Goal: Task Accomplishment & Management: Manage account settings

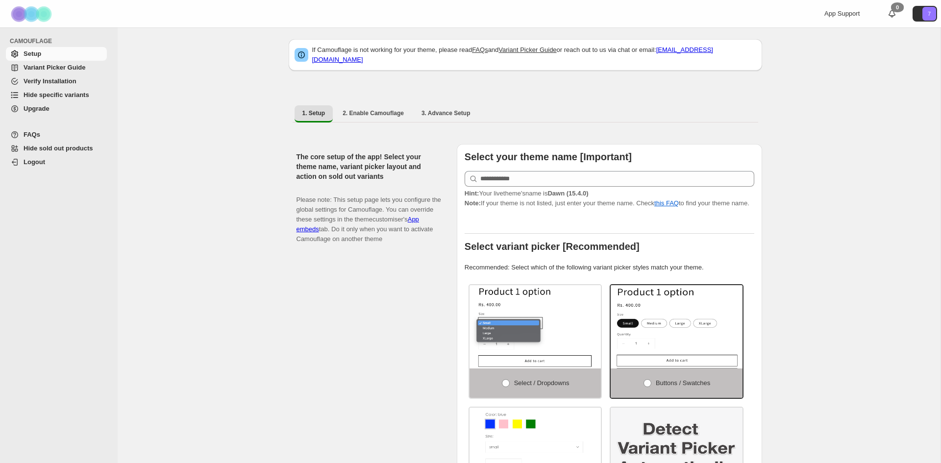
scroll to position [10, 0]
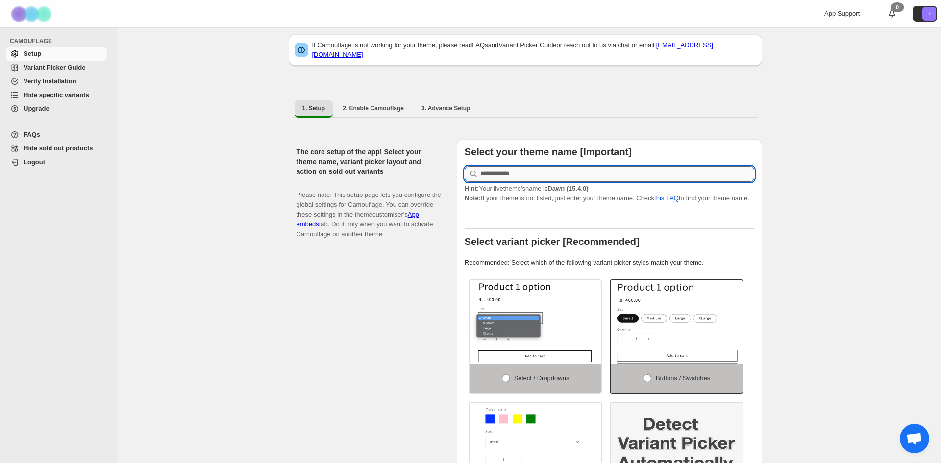
click at [520, 166] on input "text" at bounding box center [618, 174] width 274 height 16
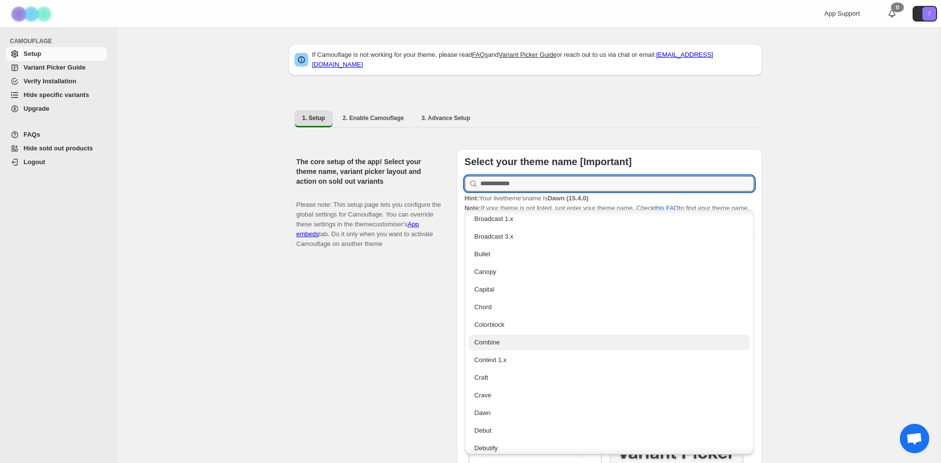
scroll to position [305, 0]
click at [496, 411] on div "Dawn" at bounding box center [610, 411] width 270 height 10
type input "****"
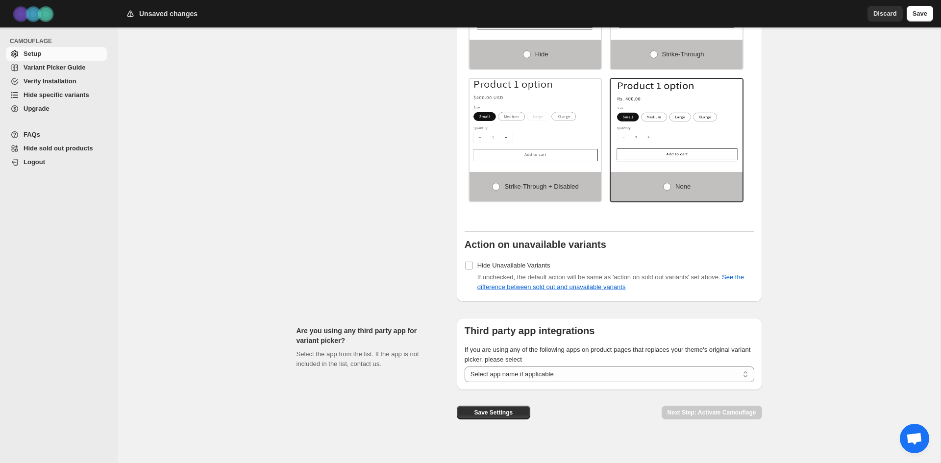
scroll to position [659, 0]
click at [520, 366] on select "**********" at bounding box center [610, 373] width 290 height 16
click at [373, 217] on div "Set action on sold-out and unavailable variants Click here to check the differe…" at bounding box center [373, 106] width 153 height 387
click at [493, 407] on span "Save Settings" at bounding box center [493, 411] width 39 height 8
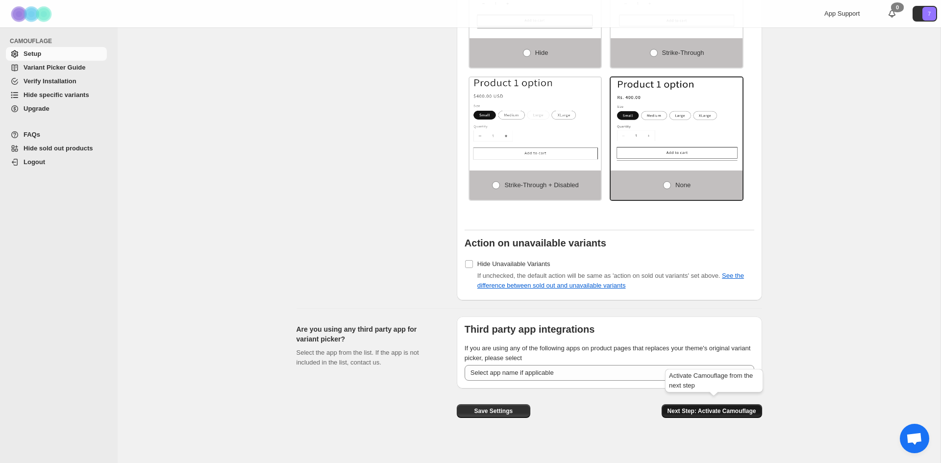
click at [714, 407] on span "Next Step: Activate Camouflage" at bounding box center [712, 411] width 89 height 8
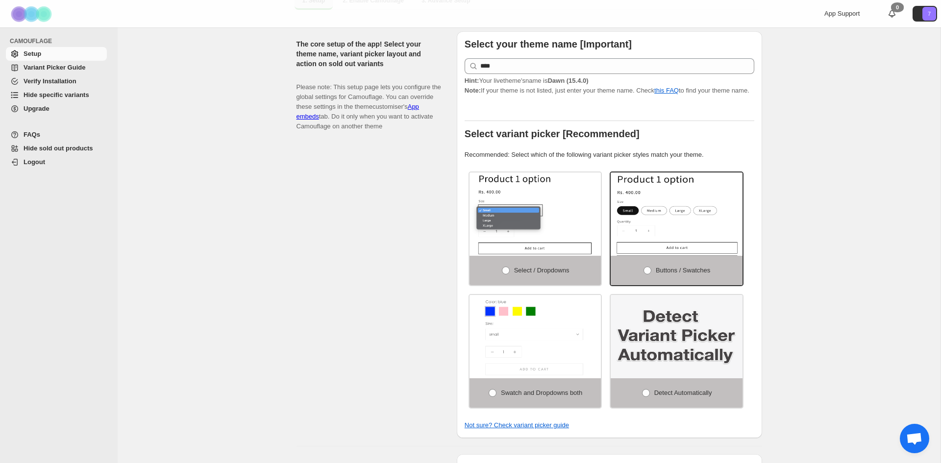
select select "**********"
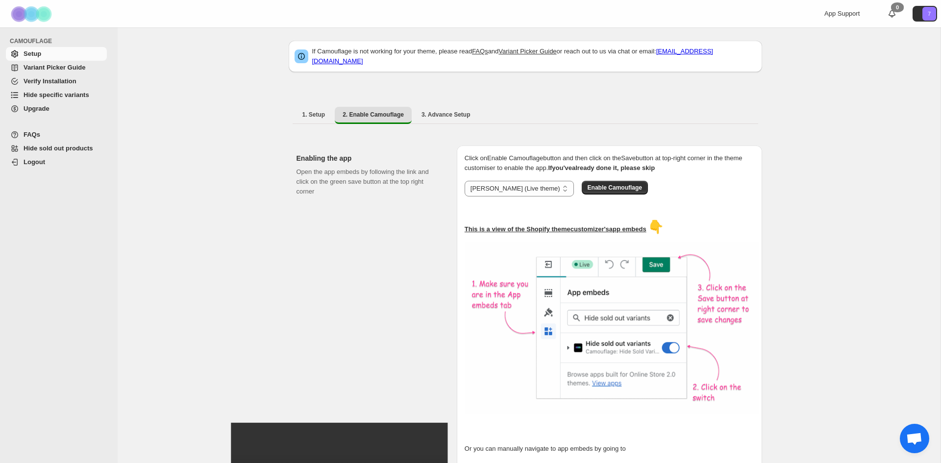
scroll to position [0, 0]
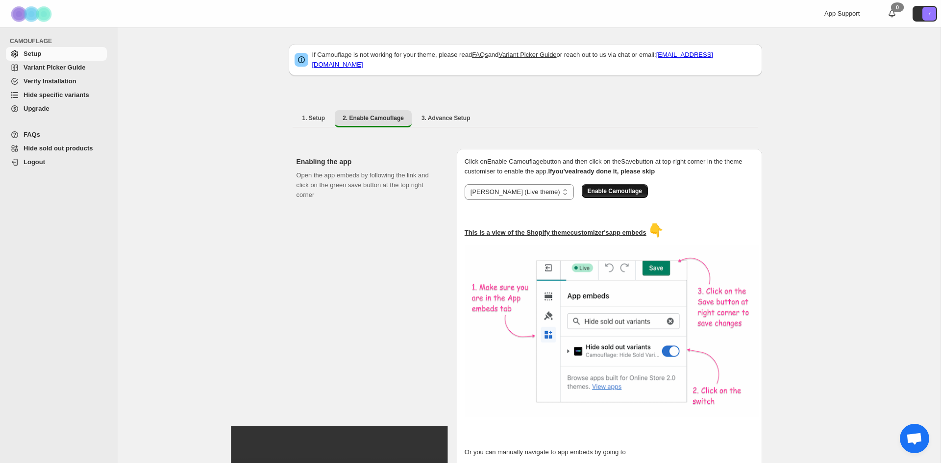
click at [588, 187] on span "Enable Camouflage" at bounding box center [615, 191] width 54 height 8
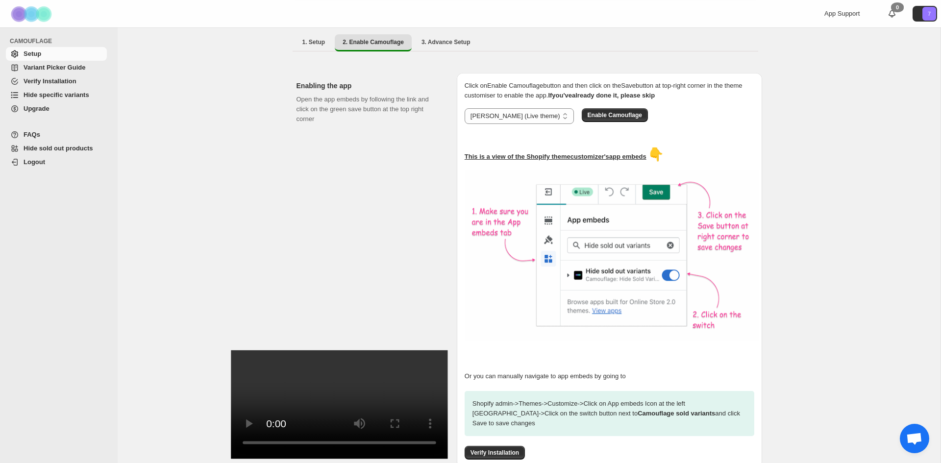
scroll to position [118, 0]
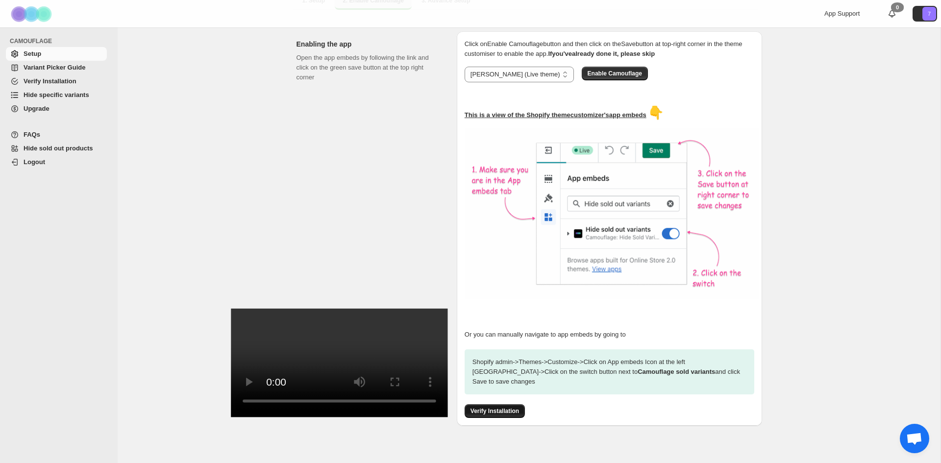
click at [509, 407] on span "Verify Installation" at bounding box center [495, 411] width 49 height 8
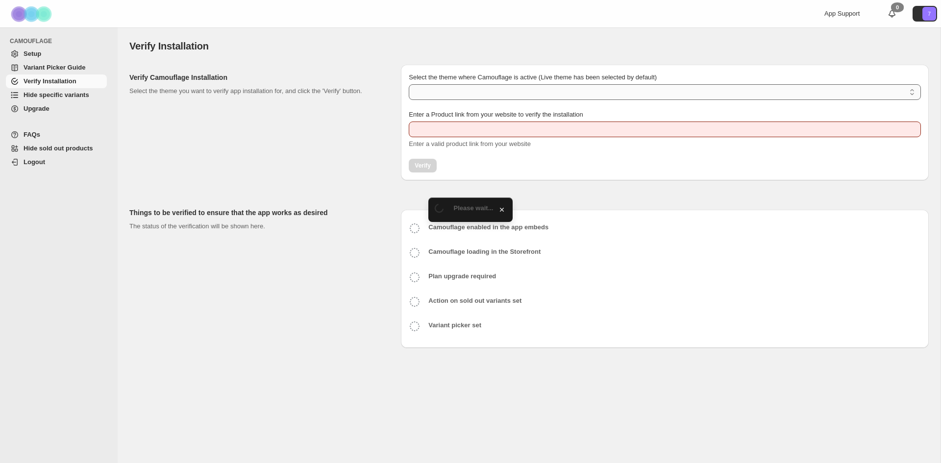
type input "**********"
click at [598, 91] on select "Select the theme where Camouflage is active (Live theme has been selected by de…" at bounding box center [665, 92] width 512 height 16
select select "**********"
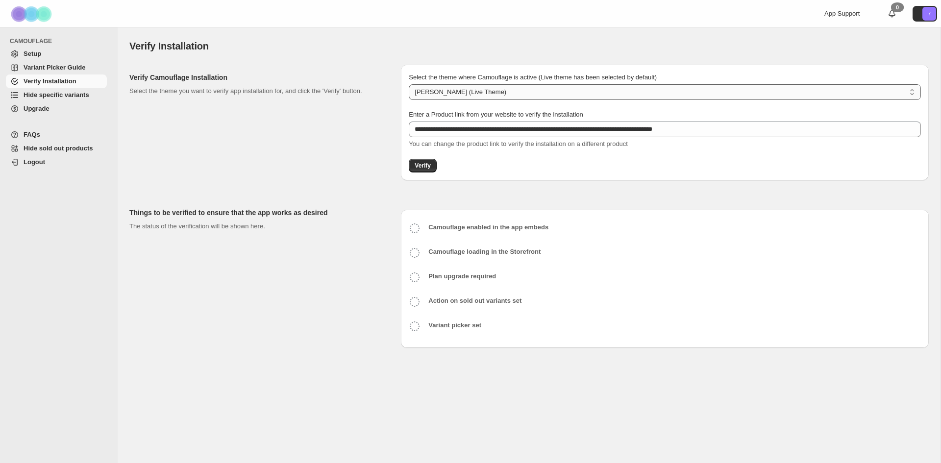
click at [409, 84] on select "**********" at bounding box center [665, 92] width 512 height 16
click at [422, 172] on button "Verify" at bounding box center [423, 166] width 28 height 14
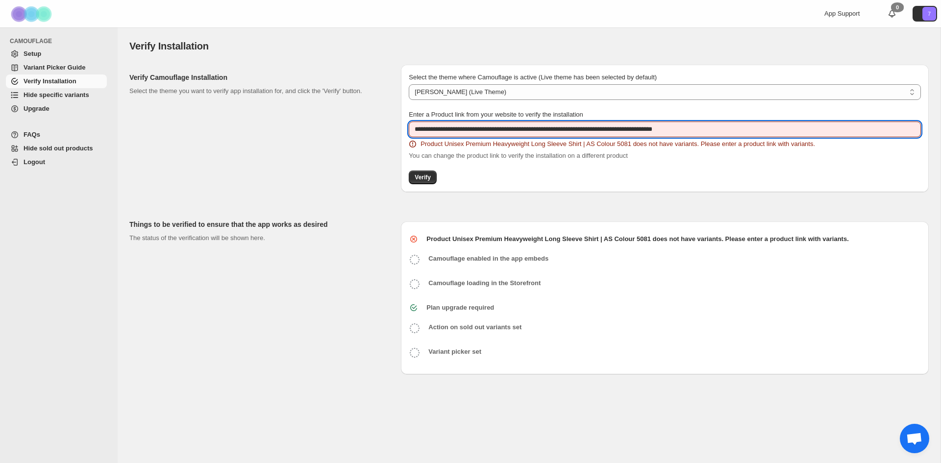
click at [574, 131] on input "**********" at bounding box center [665, 130] width 512 height 16
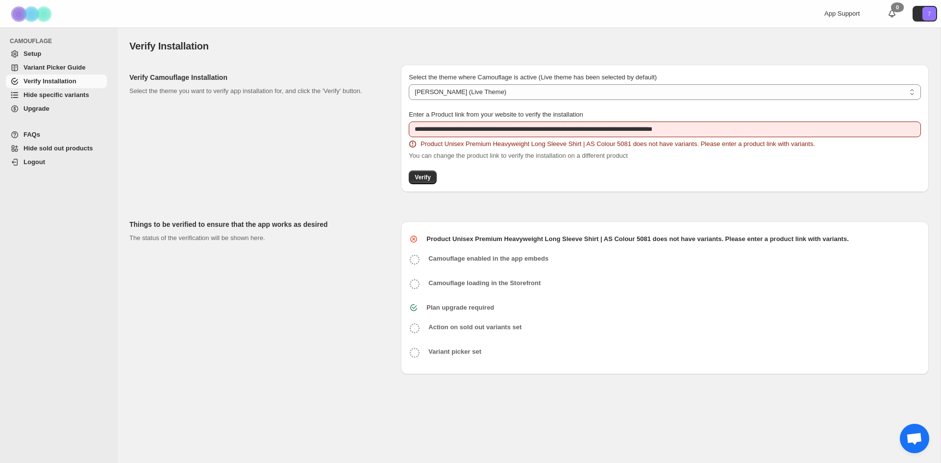
click at [484, 262] on b "Camouflage enabled in the app embeds" at bounding box center [489, 258] width 120 height 7
click at [572, 138] on div "**********" at bounding box center [665, 135] width 512 height 51
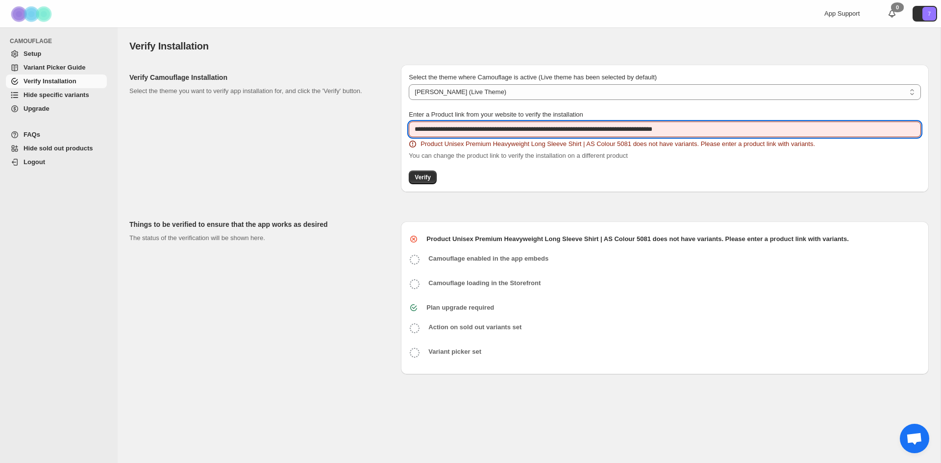
click at [571, 125] on input "**********" at bounding box center [665, 130] width 512 height 16
click at [635, 130] on input "**********" at bounding box center [665, 130] width 512 height 16
click at [608, 128] on input "**********" at bounding box center [665, 130] width 512 height 16
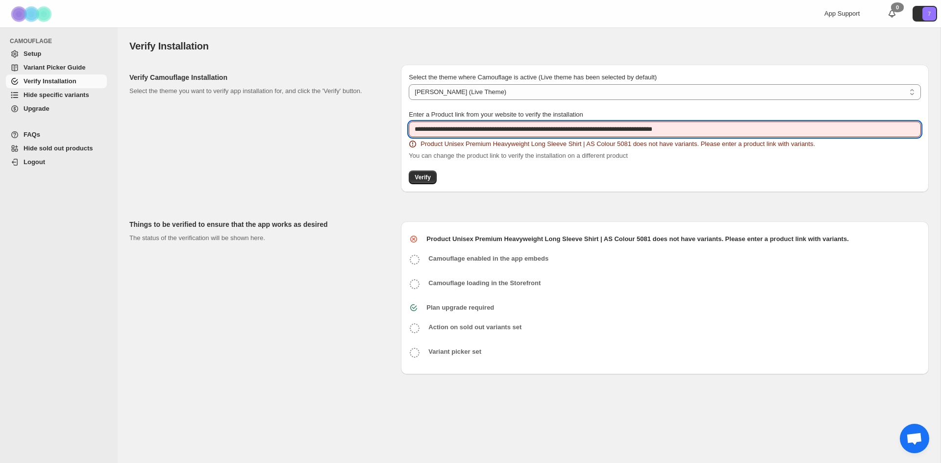
drag, startPoint x: 719, startPoint y: 129, endPoint x: 413, endPoint y: 128, distance: 306.5
click at [413, 128] on input "**********" at bounding box center [665, 130] width 512 height 16
paste input "text"
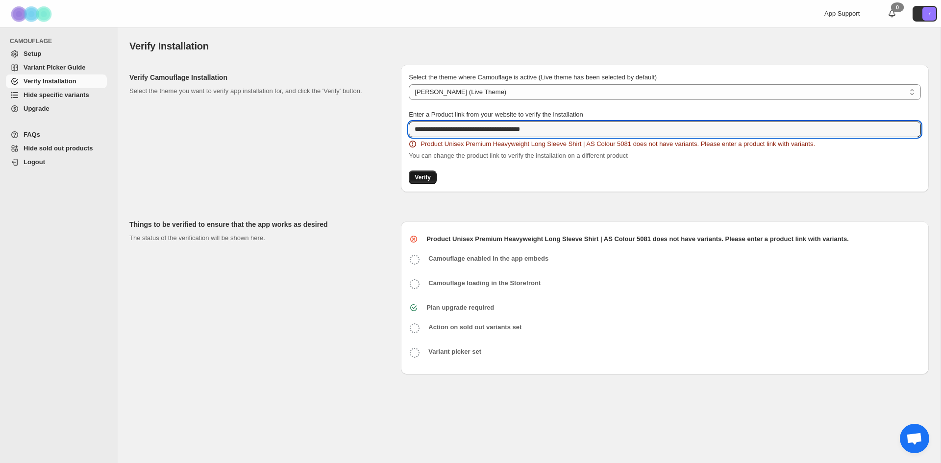
type input "**********"
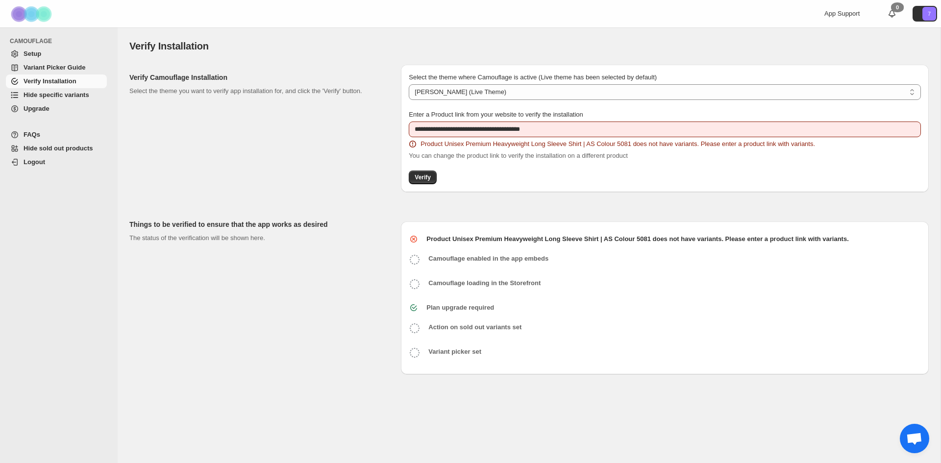
click at [428, 176] on span "Verify" at bounding box center [423, 178] width 16 height 8
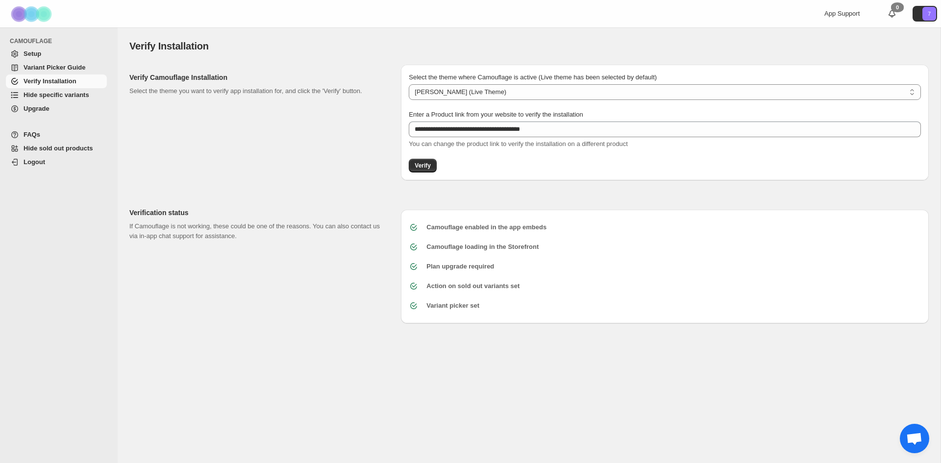
click at [40, 95] on span "Hide specific variants" at bounding box center [57, 94] width 66 height 7
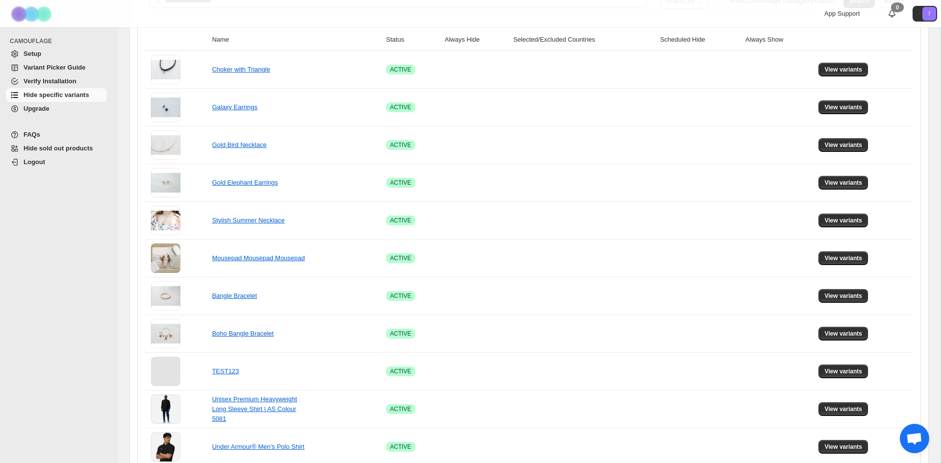
scroll to position [289, 0]
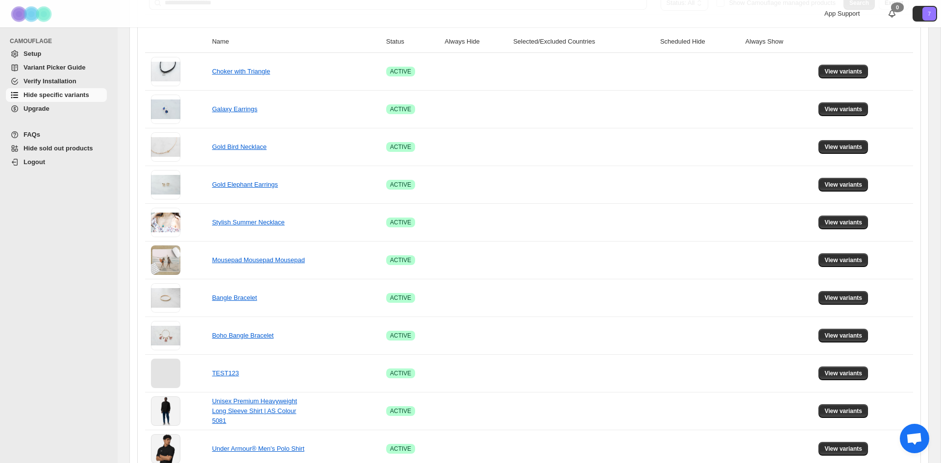
click at [69, 65] on span "Variant Picker Guide" at bounding box center [55, 67] width 62 height 7
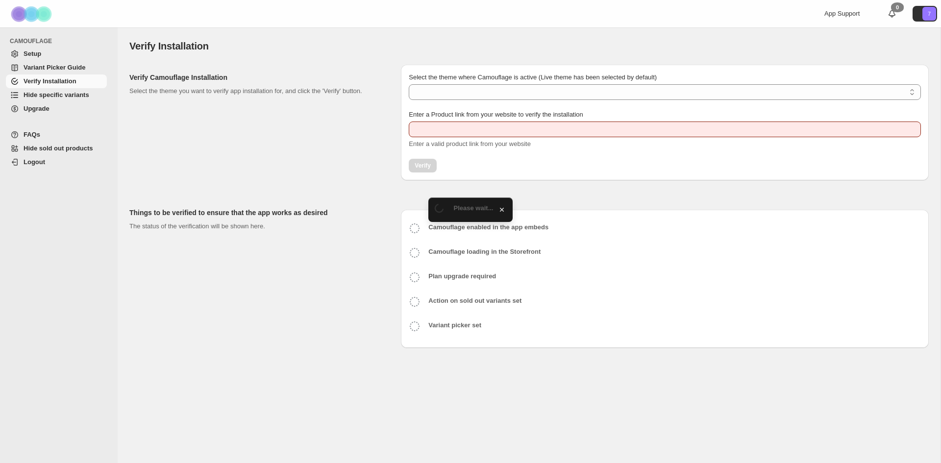
type input "**********"
select select "**********"
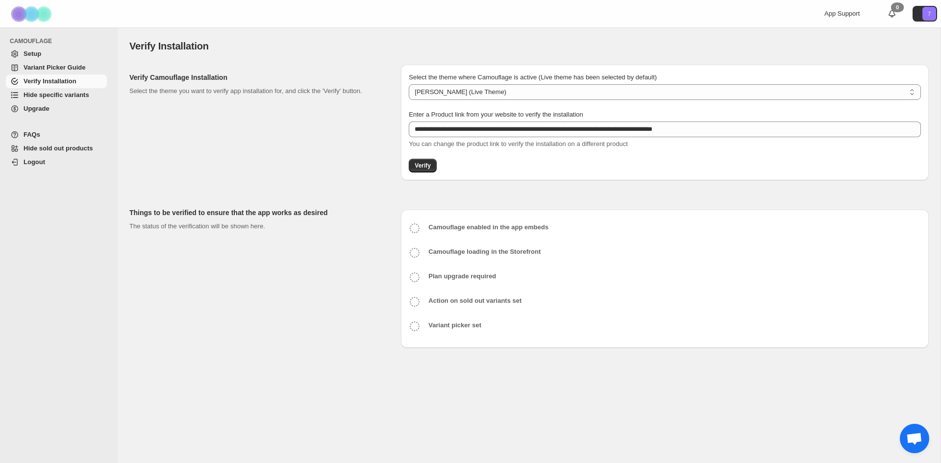
click at [37, 107] on span "Upgrade" at bounding box center [37, 108] width 26 height 7
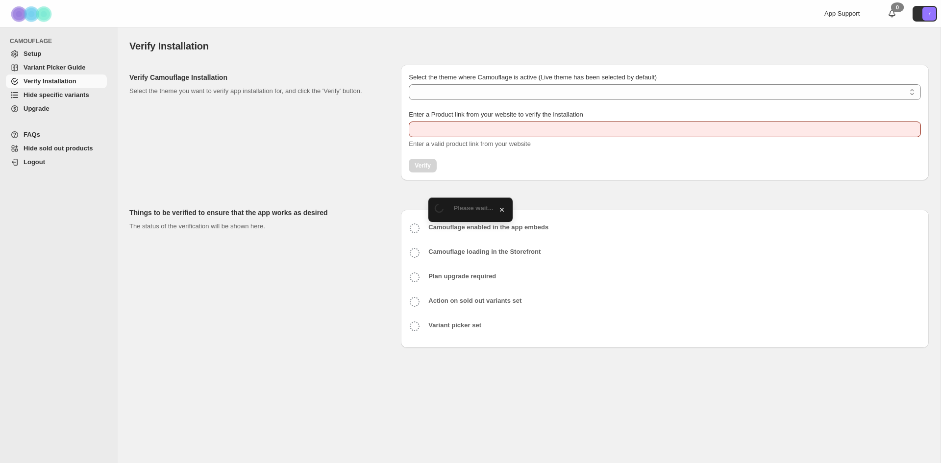
click at [58, 95] on span "Hide specific variants" at bounding box center [57, 94] width 66 height 7
type input "**********"
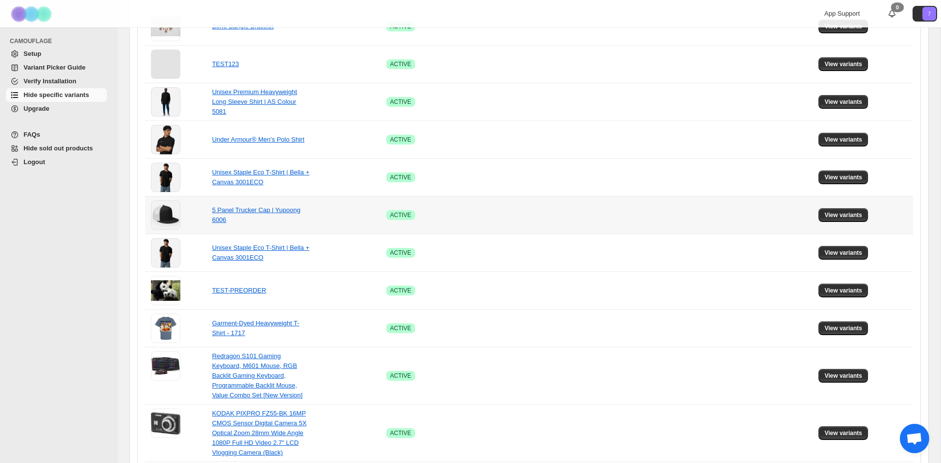
scroll to position [604, 0]
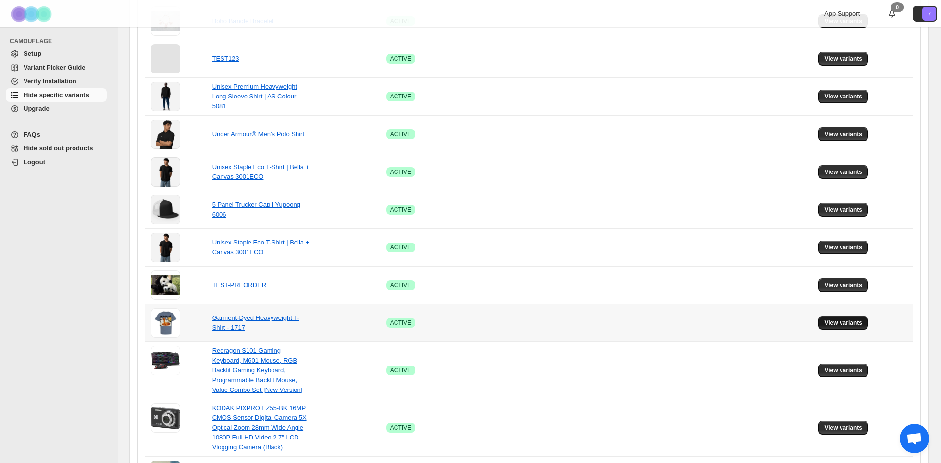
click at [831, 320] on span "View variants" at bounding box center [844, 323] width 38 height 8
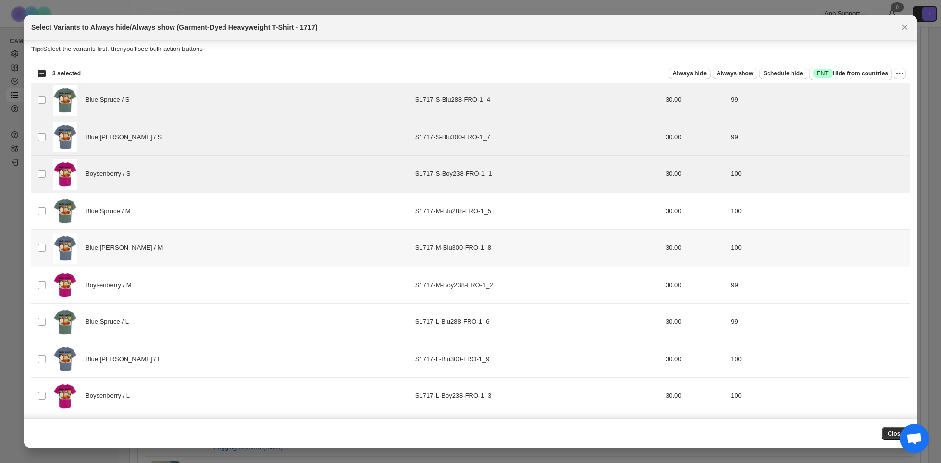
scroll to position [8, 0]
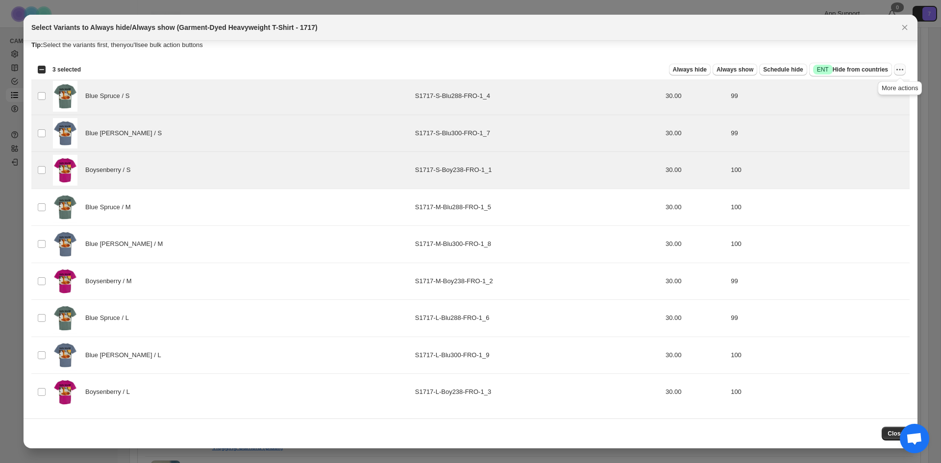
click at [899, 71] on icon "More actions" at bounding box center [900, 70] width 10 height 10
click at [707, 71] on span "Always hide" at bounding box center [690, 70] width 34 height 8
click at [897, 68] on icon "More actions" at bounding box center [900, 70] width 10 height 10
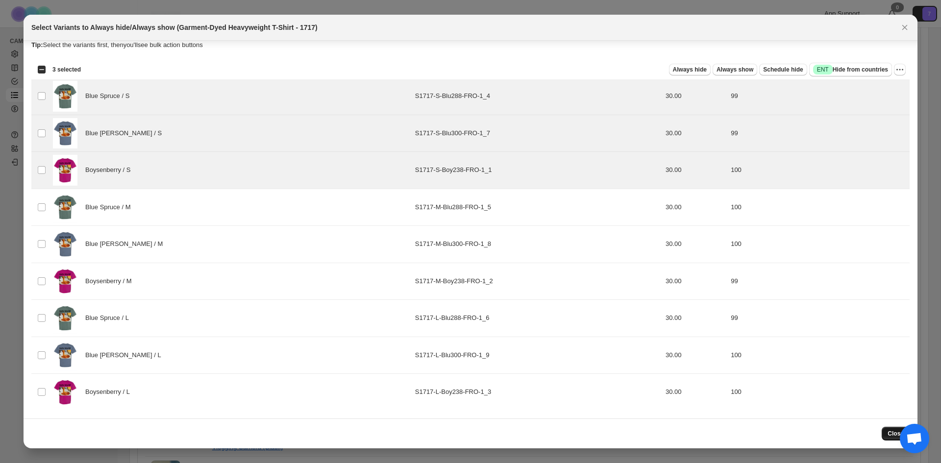
click at [890, 435] on span "Close" at bounding box center [896, 434] width 16 height 8
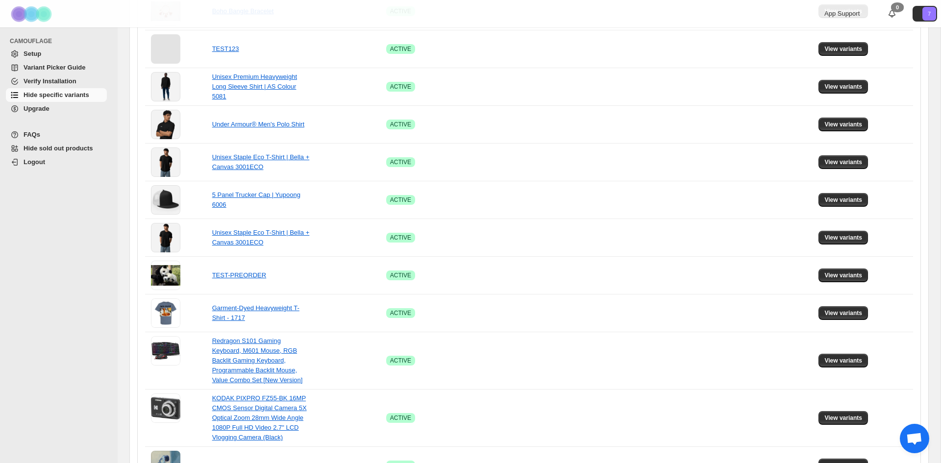
scroll to position [616, 0]
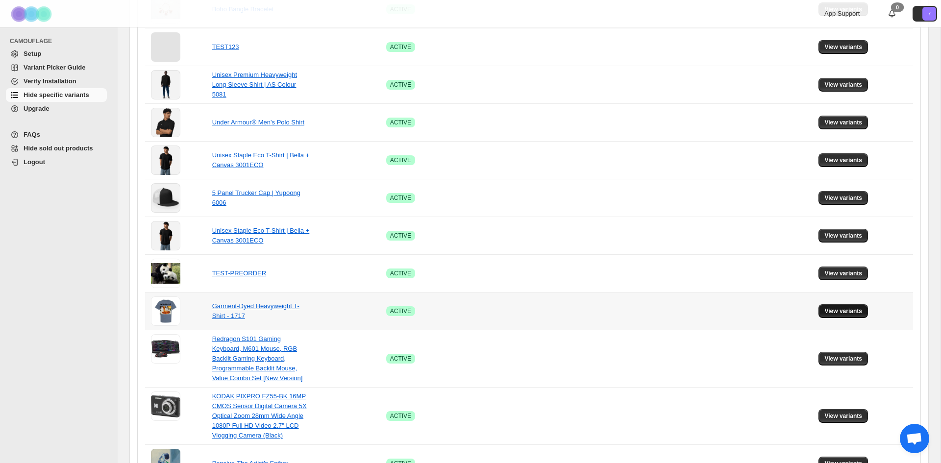
click at [842, 310] on span "View variants" at bounding box center [844, 311] width 38 height 8
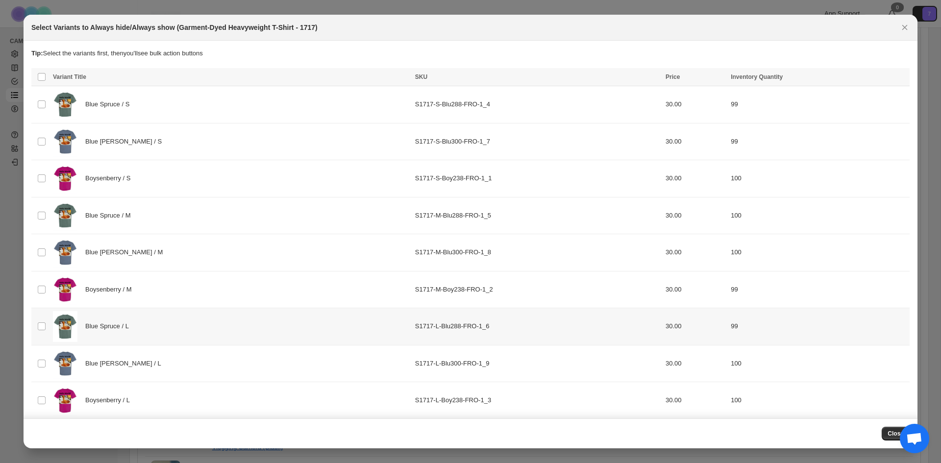
scroll to position [0, 0]
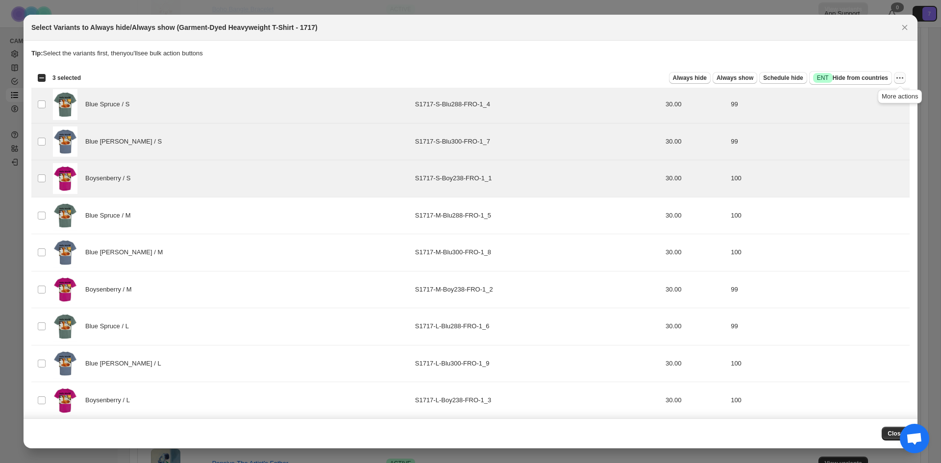
click at [898, 76] on icon "More actions" at bounding box center [900, 78] width 10 height 10
click at [695, 77] on span "Always hide" at bounding box center [690, 78] width 34 height 8
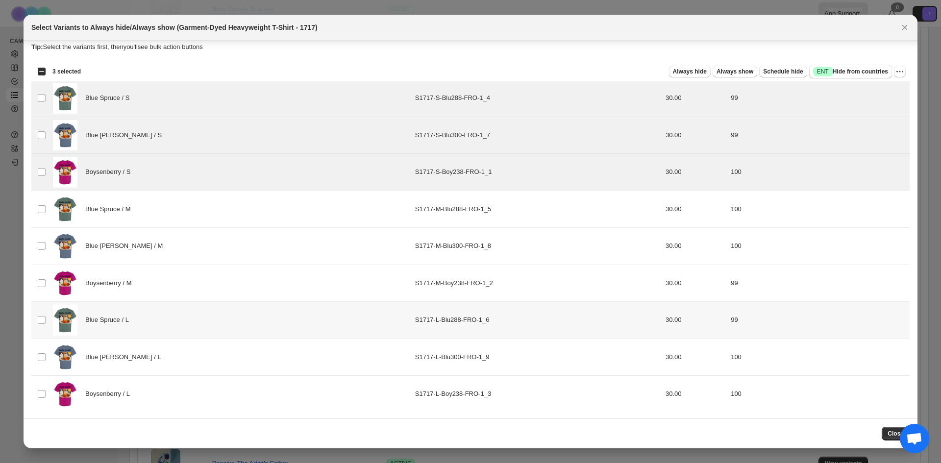
scroll to position [8, 0]
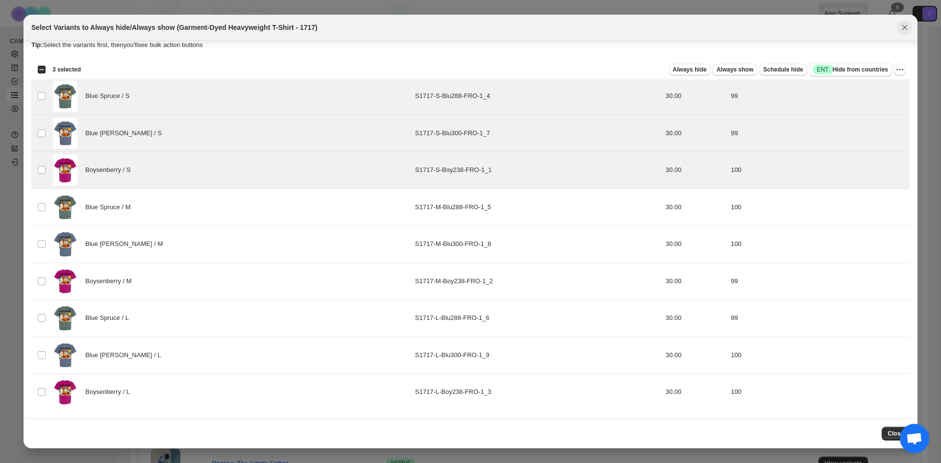
click at [903, 27] on icon "Close" at bounding box center [905, 28] width 10 height 10
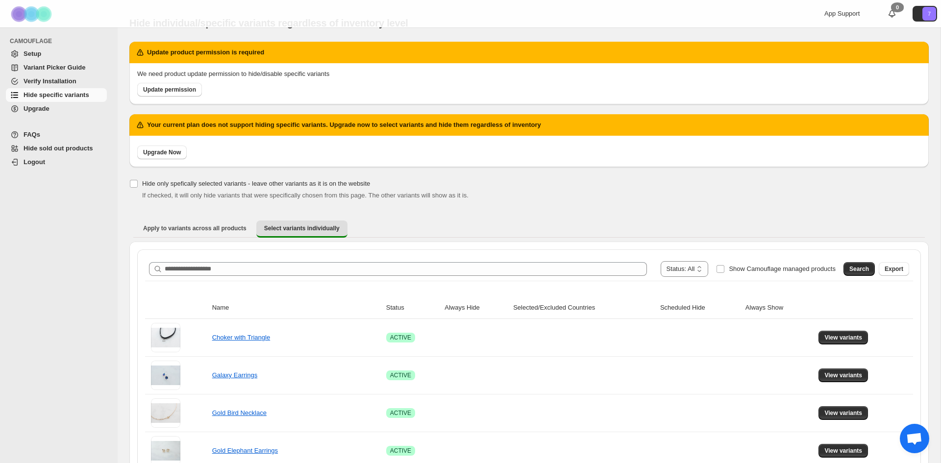
scroll to position [0, 0]
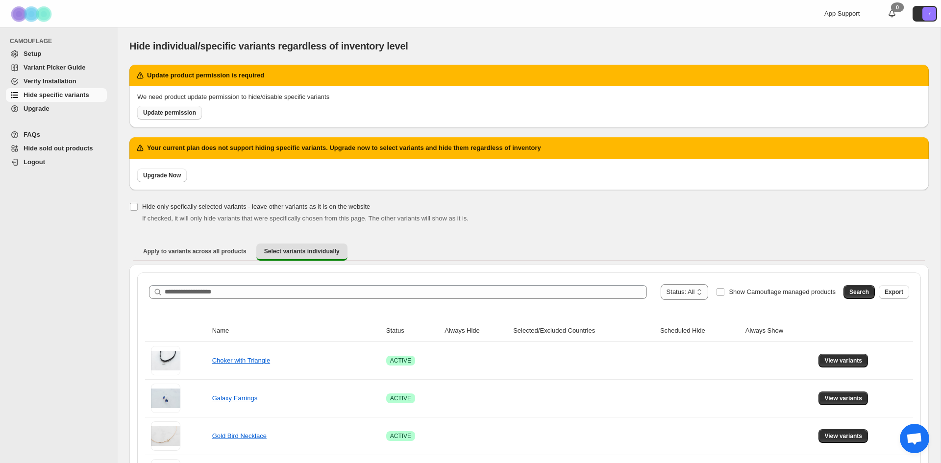
click at [184, 113] on span "Update permission" at bounding box center [169, 113] width 53 height 8
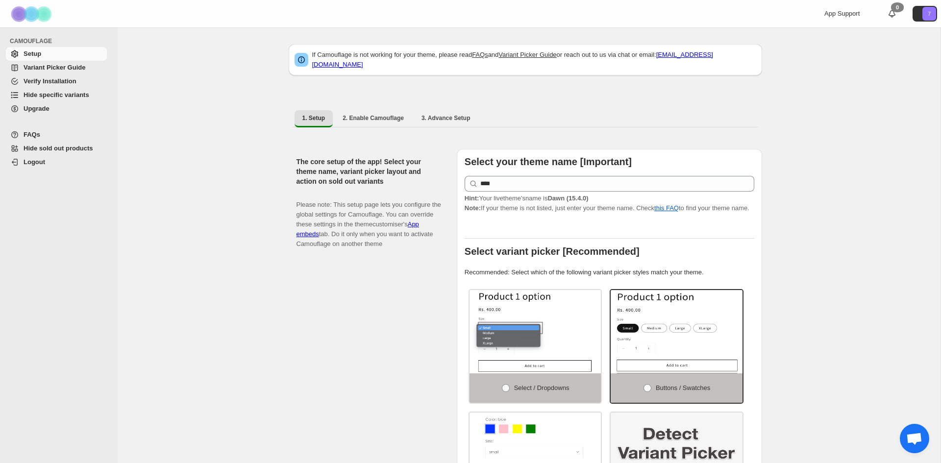
click at [47, 71] on span "Variant Picker Guide" at bounding box center [64, 68] width 81 height 10
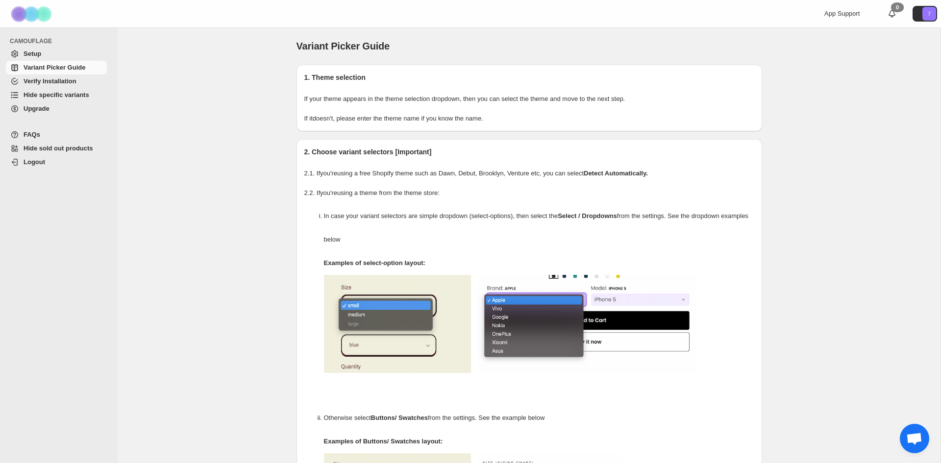
click at [65, 97] on span "Hide specific variants" at bounding box center [57, 94] width 66 height 7
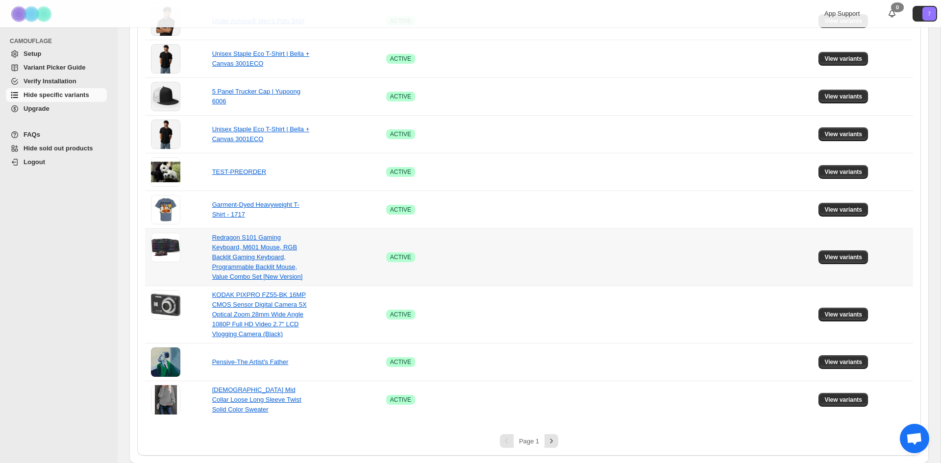
scroll to position [645, 0]
click at [851, 210] on span "View variants" at bounding box center [844, 209] width 38 height 8
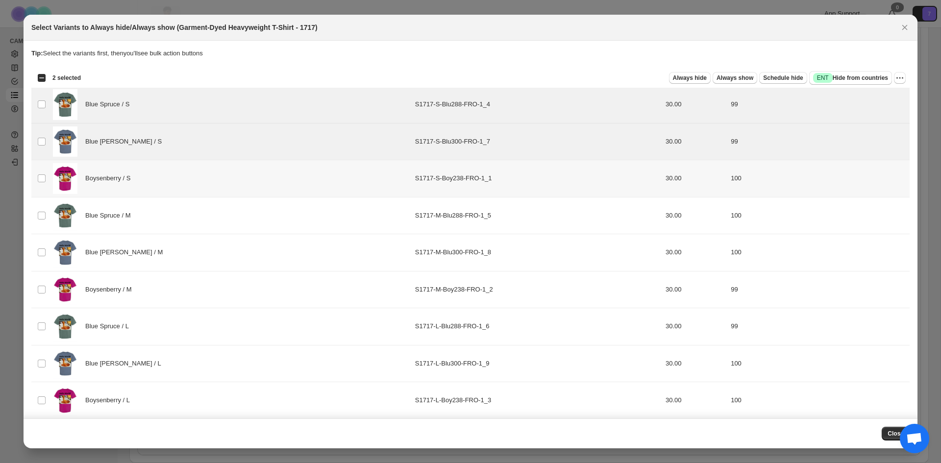
click at [39, 172] on td "Select product variant" at bounding box center [40, 178] width 19 height 37
click at [698, 78] on span "Always hide" at bounding box center [690, 78] width 34 height 8
click at [906, 25] on icon "Close" at bounding box center [905, 28] width 10 height 10
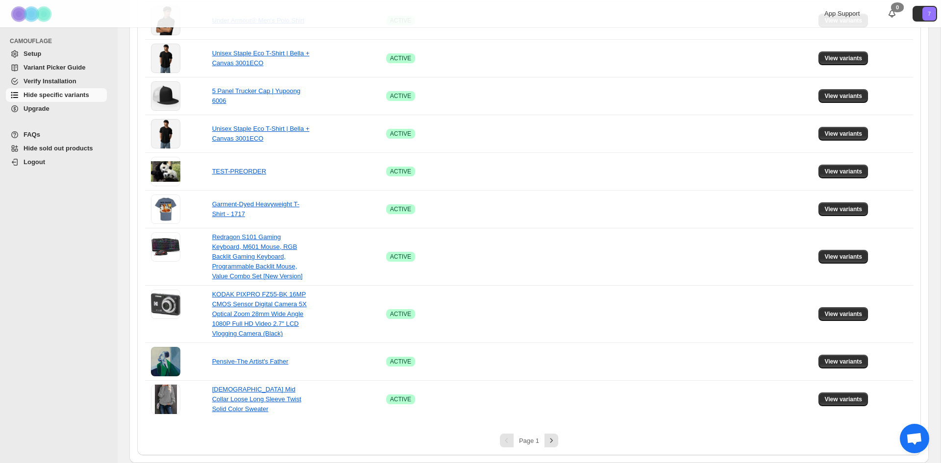
click at [37, 109] on span "Upgrade" at bounding box center [37, 108] width 26 height 7
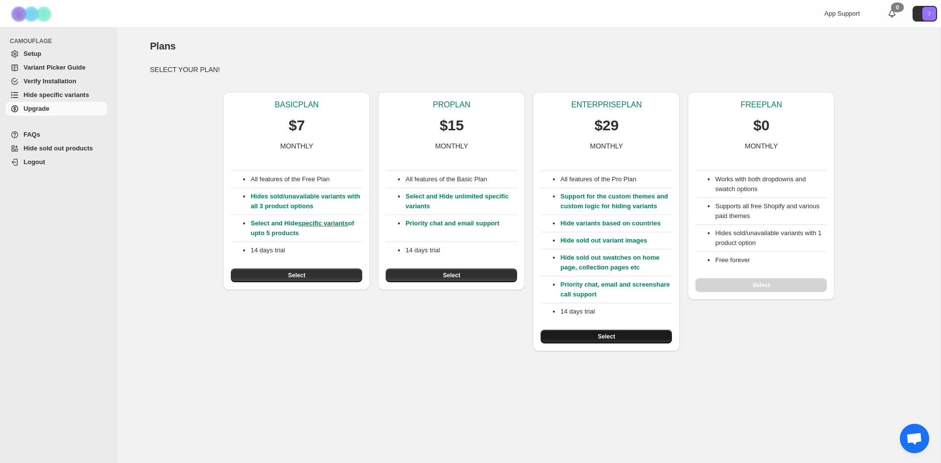
click at [624, 338] on button "Select" at bounding box center [606, 337] width 131 height 14
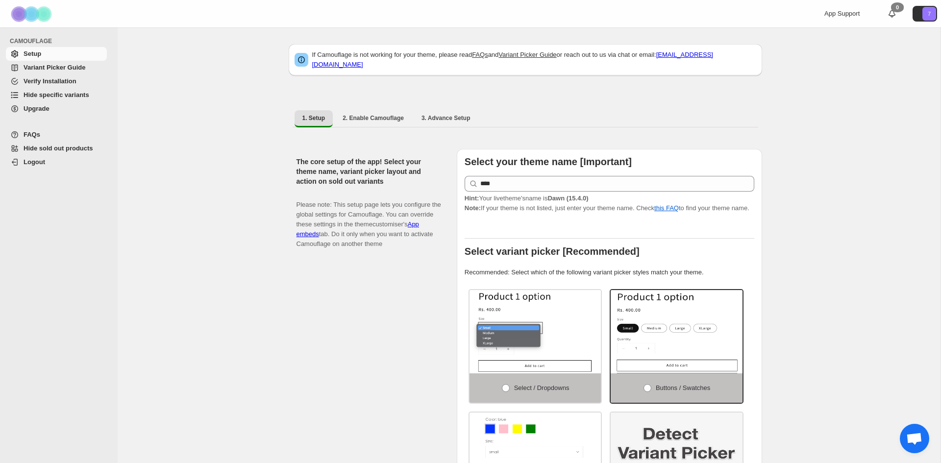
click at [46, 93] on span "Hide specific variants" at bounding box center [57, 94] width 66 height 7
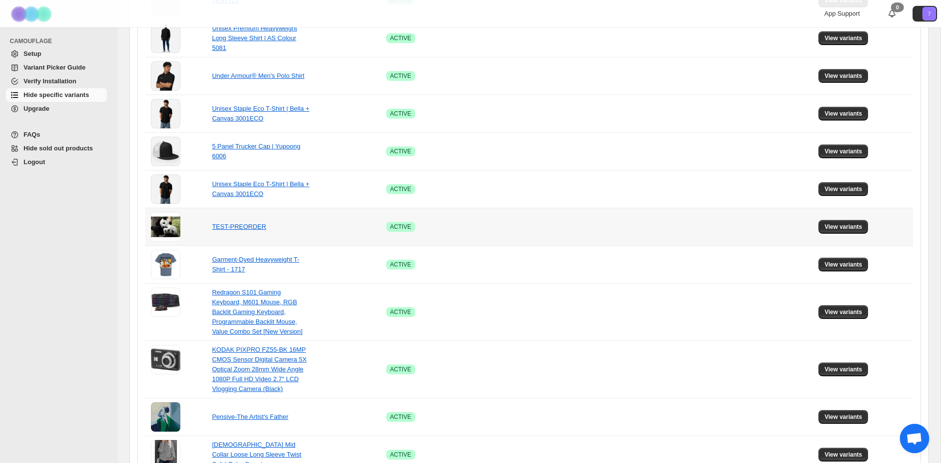
scroll to position [528, 0]
click at [837, 265] on span "View variants" at bounding box center [844, 264] width 38 height 8
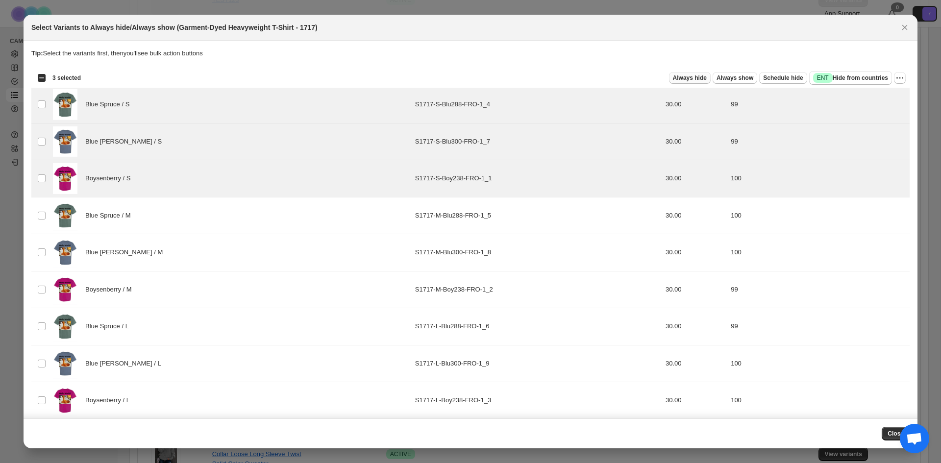
click at [707, 76] on span "Always hide" at bounding box center [690, 78] width 34 height 8
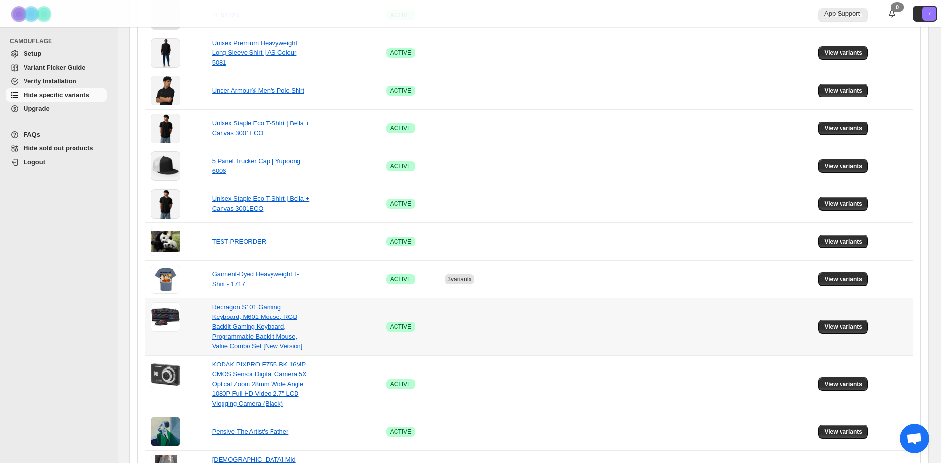
scroll to position [0, 0]
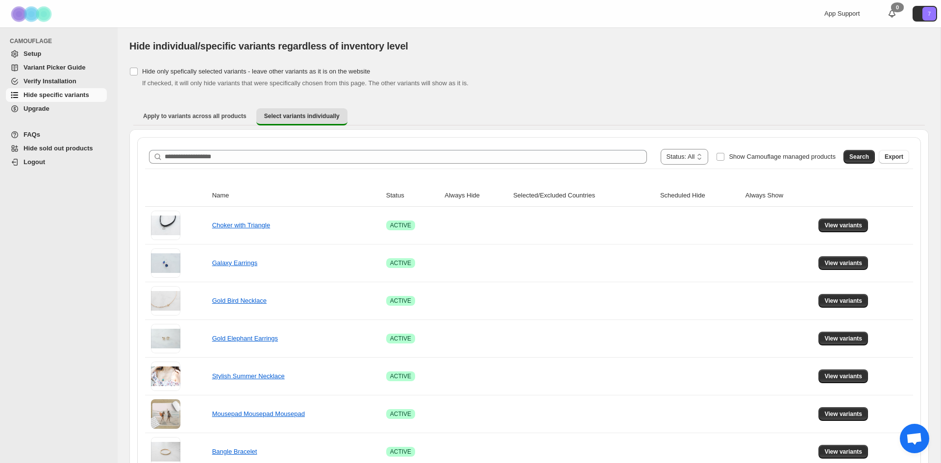
click at [51, 149] on span "Hide sold out products" at bounding box center [59, 148] width 70 height 7
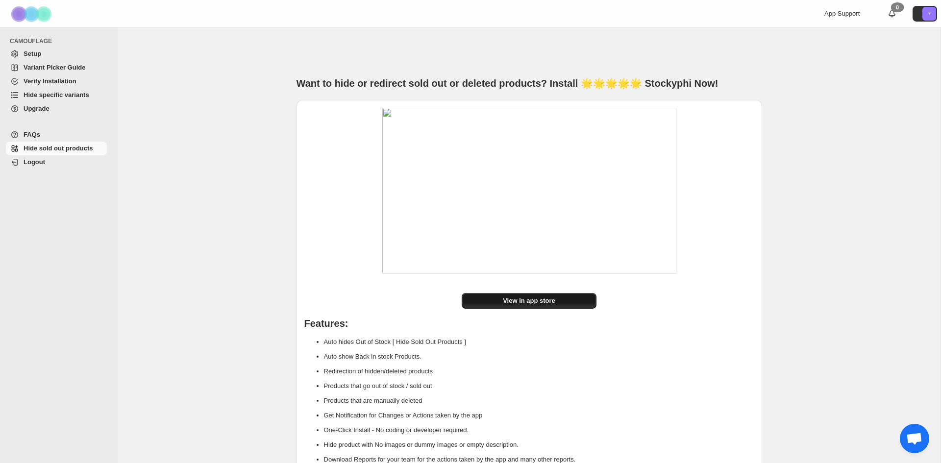
click at [538, 304] on span "View in app store" at bounding box center [529, 301] width 52 height 10
click at [55, 93] on span "Hide specific variants" at bounding box center [57, 94] width 66 height 7
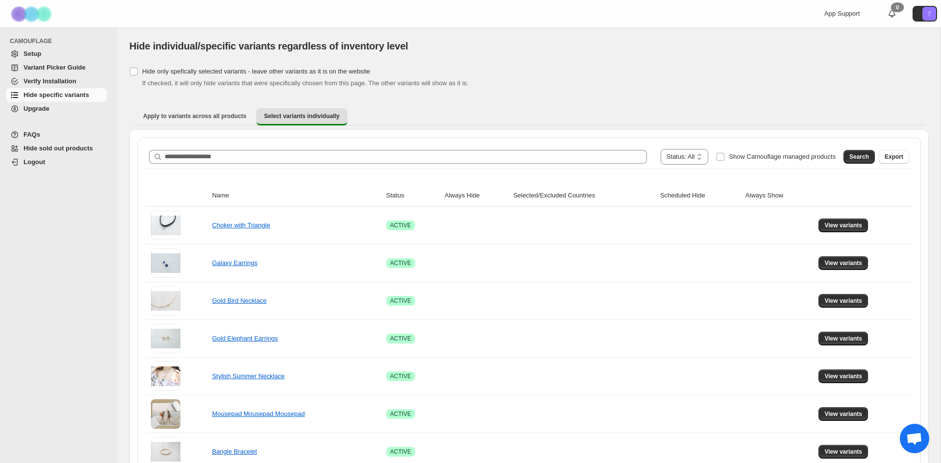
click at [62, 68] on span "Variant Picker Guide" at bounding box center [55, 67] width 62 height 7
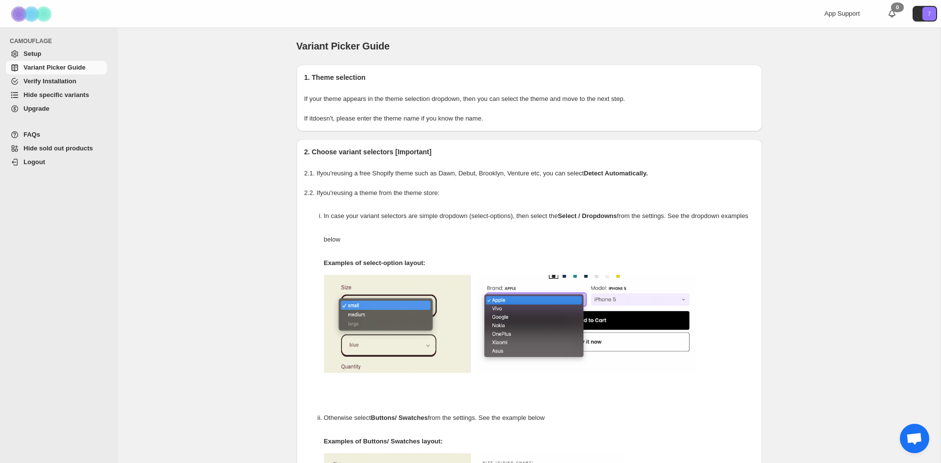
click at [52, 95] on span "Hide specific variants" at bounding box center [57, 94] width 66 height 7
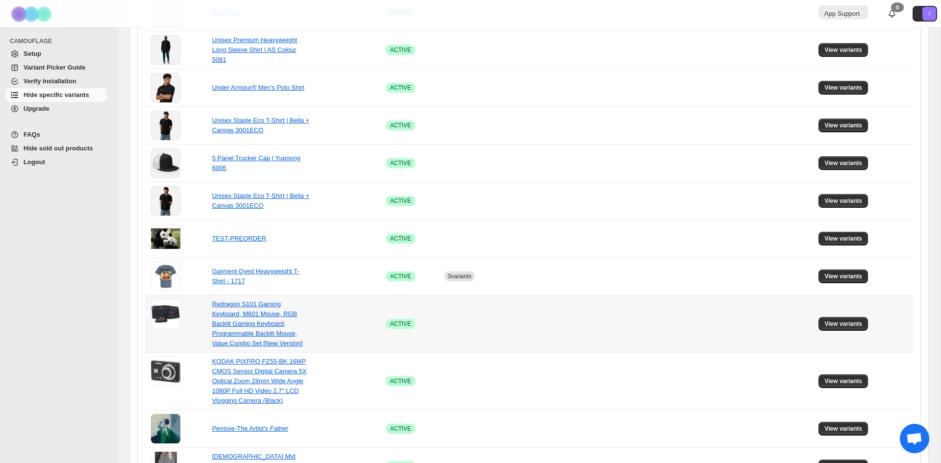
scroll to position [583, 0]
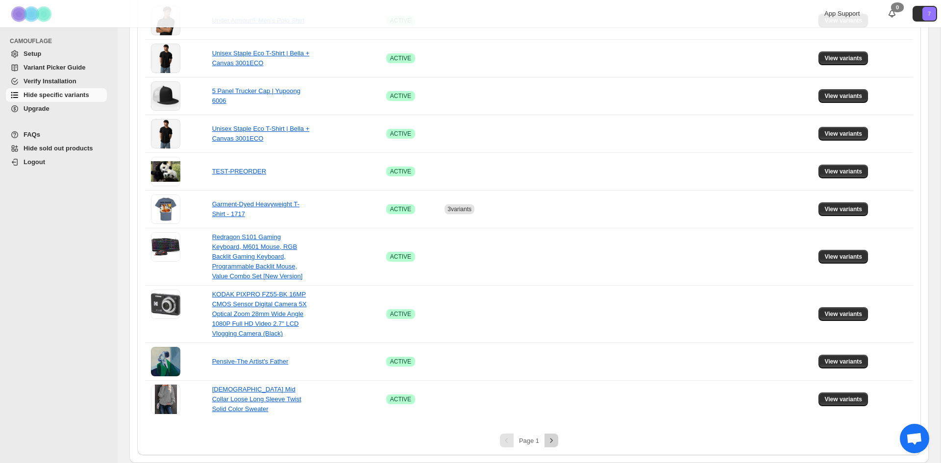
click at [550, 439] on icon "Next" at bounding box center [552, 441] width 10 height 10
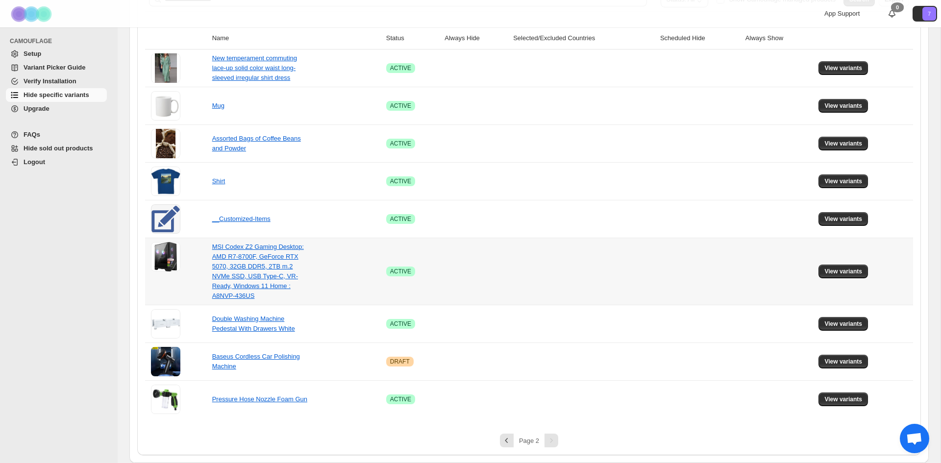
scroll to position [148, 0]
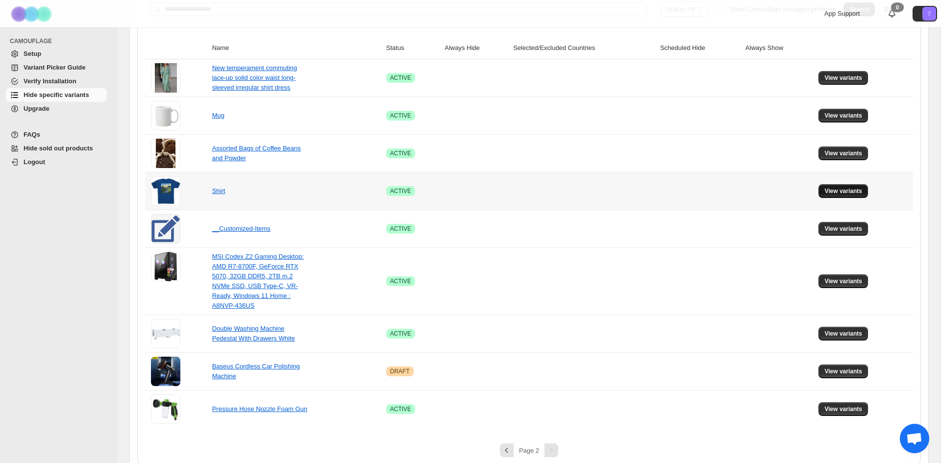
click at [828, 191] on span "View variants" at bounding box center [844, 191] width 38 height 8
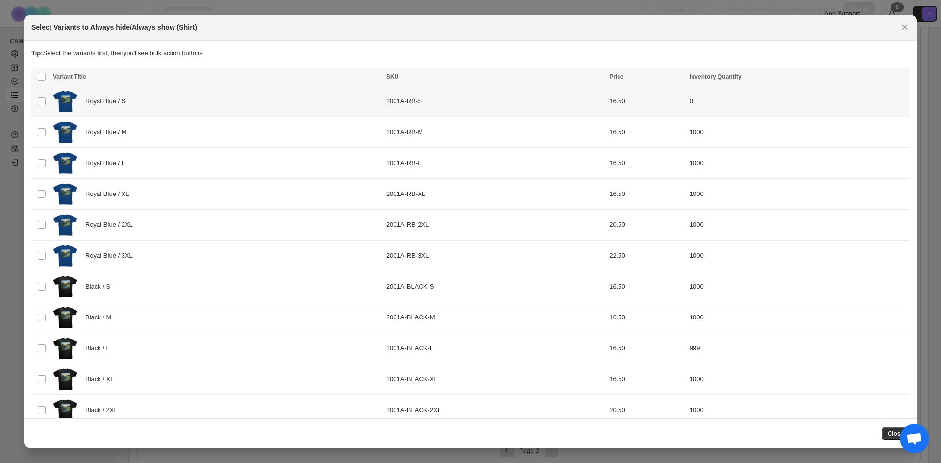
click at [47, 100] on td "Select product variant" at bounding box center [40, 101] width 19 height 31
click at [899, 78] on icon "More actions" at bounding box center [900, 78] width 10 height 10
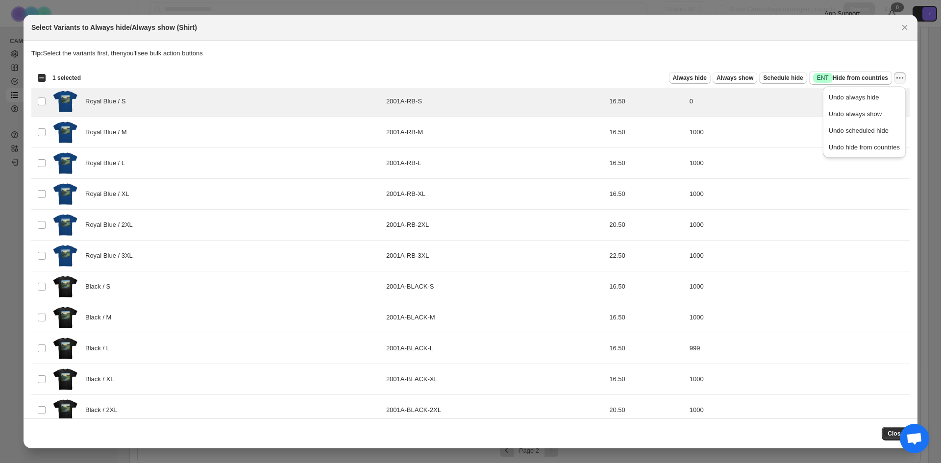
click at [899, 78] on icon "More actions" at bounding box center [900, 78] width 10 height 10
click at [904, 29] on icon "Close" at bounding box center [905, 28] width 10 height 10
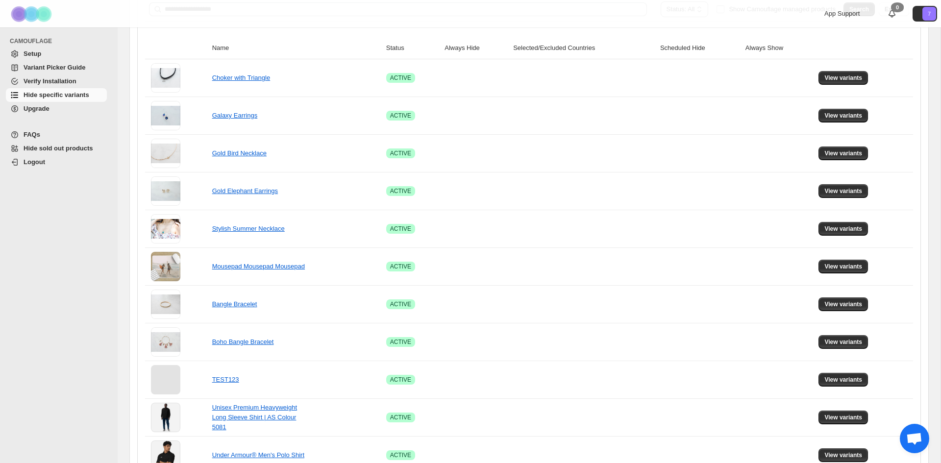
click at [41, 110] on span "Upgrade" at bounding box center [37, 108] width 26 height 7
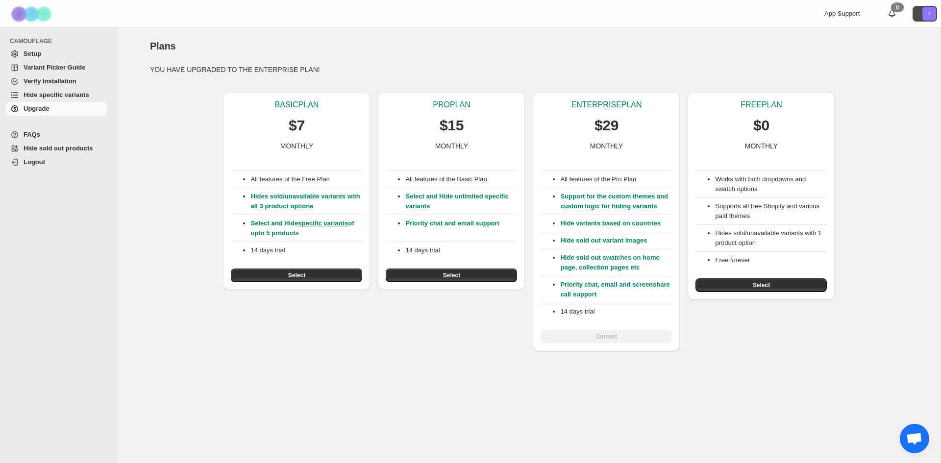
click at [924, 14] on icon "7" at bounding box center [930, 14] width 14 height 14
drag, startPoint x: 929, startPoint y: 142, endPoint x: 919, endPoint y: 160, distance: 20.2
click at [925, 150] on div "Plans. This page is ready Plans YOU HAVE UPGRADED TO THE ENTERPRISE PLAN! BASIC…" at bounding box center [529, 189] width 823 height 324
click at [906, 159] on div "BASIC PLAN $7 MONTHLY All features of the Free Plan Hides sold/unavailable vari…" at bounding box center [525, 217] width 766 height 267
click at [773, 285] on button "Select" at bounding box center [761, 286] width 131 height 14
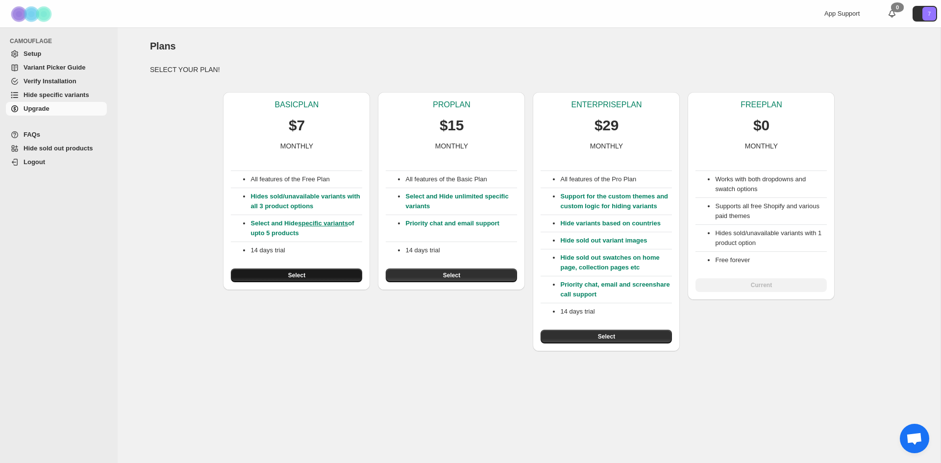
click at [296, 273] on span "Select" at bounding box center [296, 276] width 17 height 8
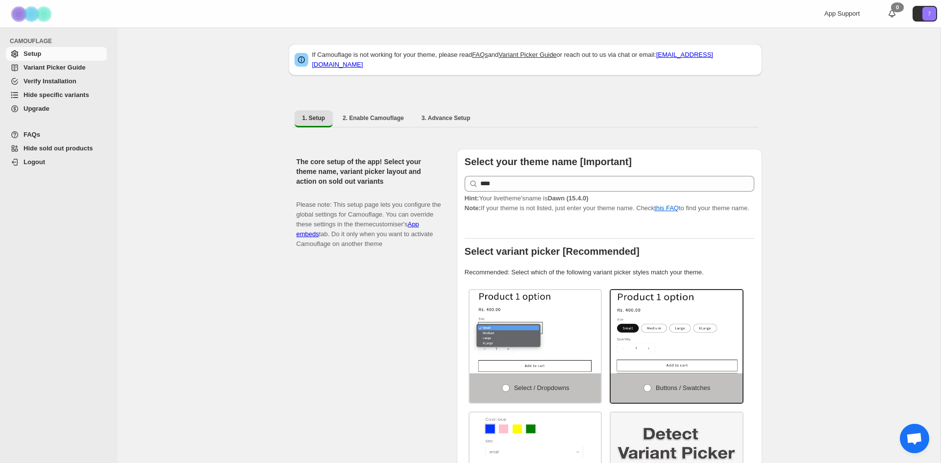
click at [36, 106] on span "Upgrade" at bounding box center [37, 108] width 26 height 7
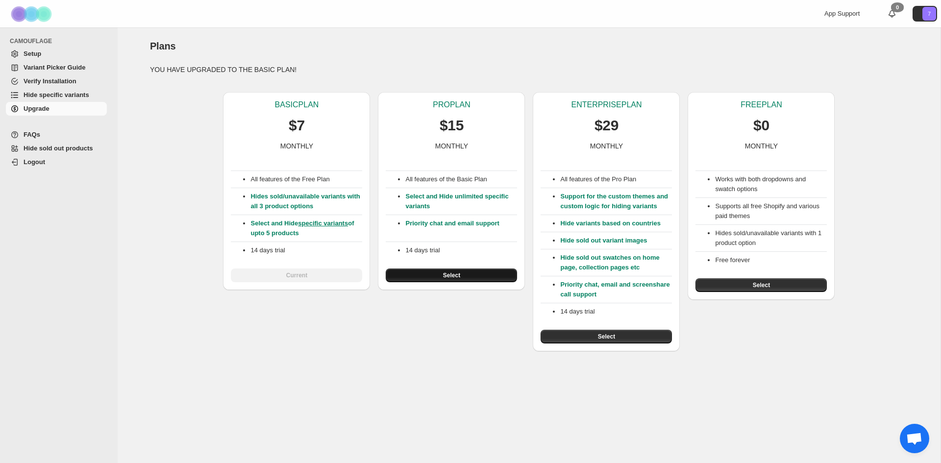
click at [458, 276] on span "Select" at bounding box center [451, 276] width 17 height 8
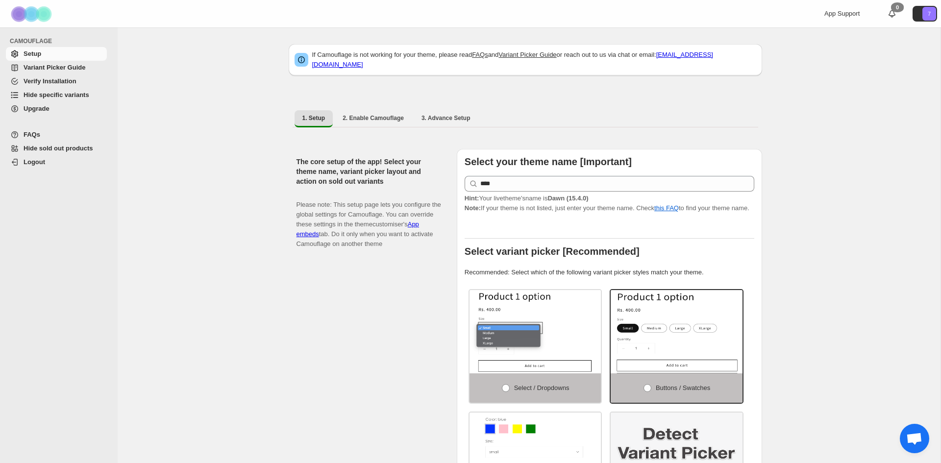
click at [39, 108] on span "Upgrade" at bounding box center [37, 108] width 26 height 7
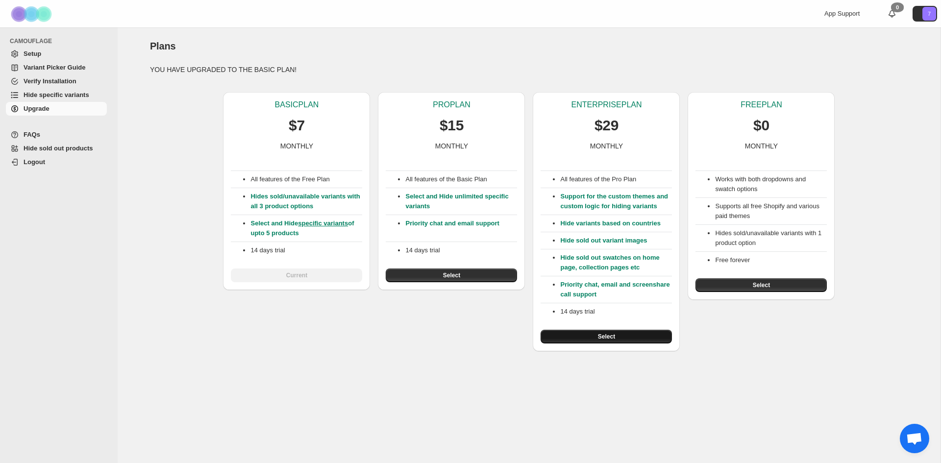
click at [600, 334] on span "Select" at bounding box center [606, 337] width 17 height 8
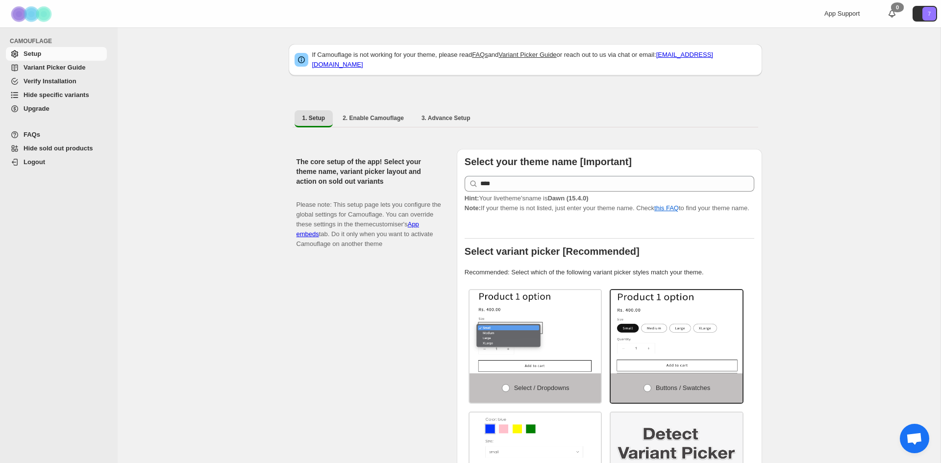
click at [40, 108] on span "Upgrade" at bounding box center [37, 108] width 26 height 7
click at [38, 108] on span "Upgrade" at bounding box center [37, 108] width 26 height 7
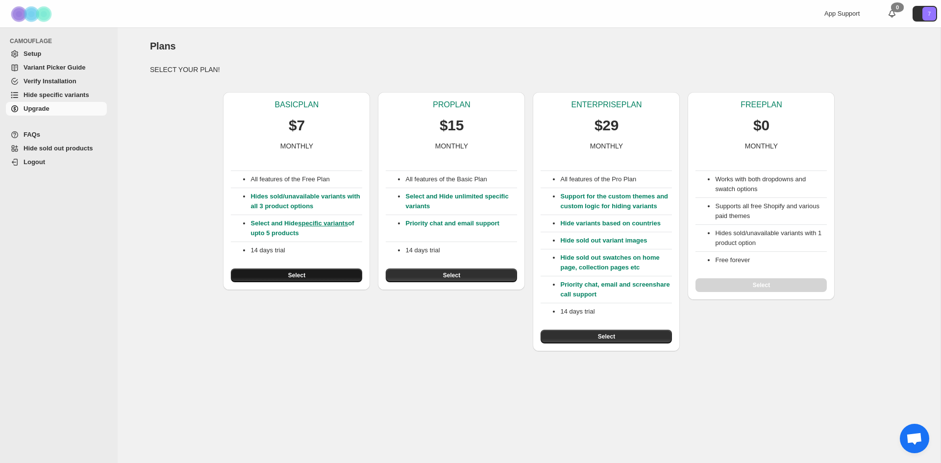
click at [303, 273] on span "Select" at bounding box center [296, 276] width 17 height 8
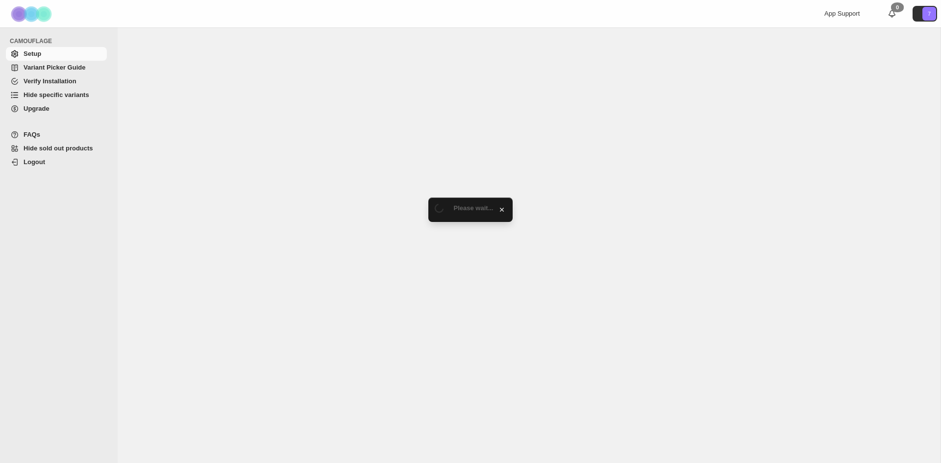
click at [38, 109] on span "Upgrade" at bounding box center [37, 108] width 26 height 7
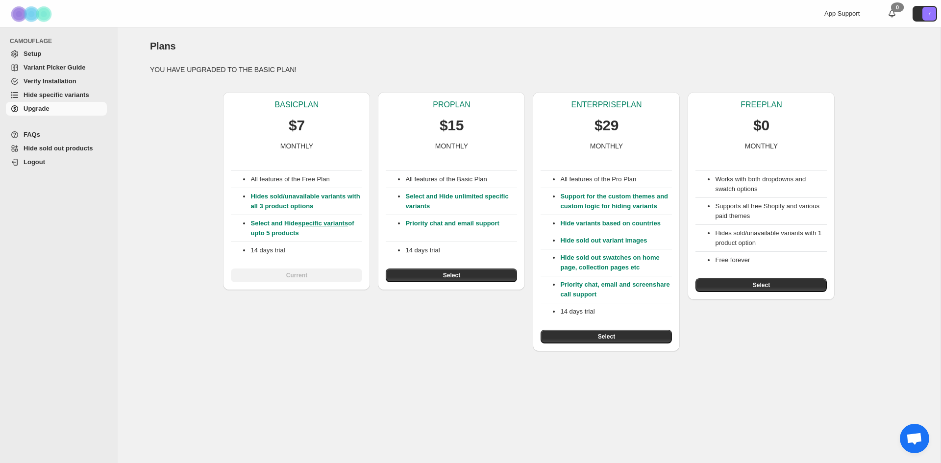
click at [34, 64] on span "Variant Picker Guide" at bounding box center [55, 67] width 62 height 7
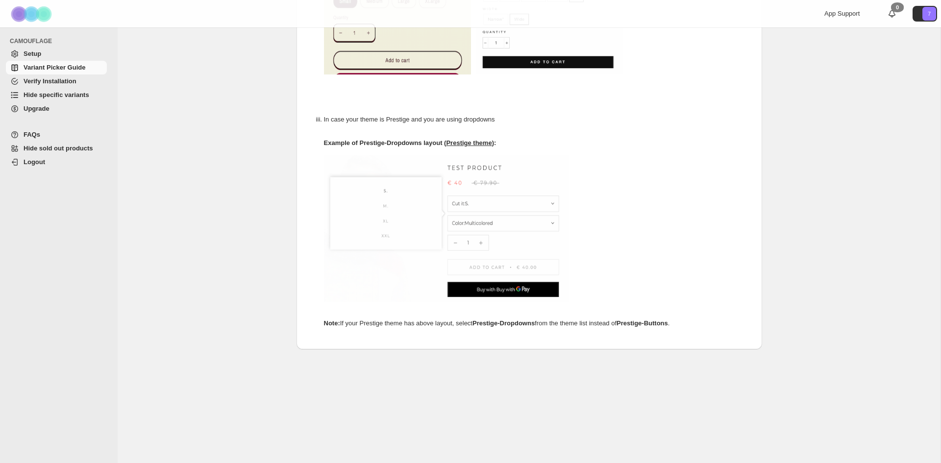
scroll to position [481, 0]
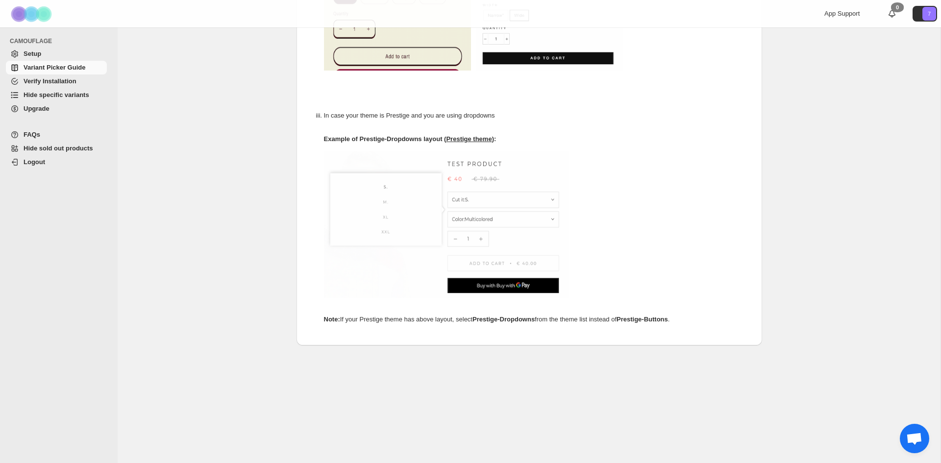
click at [37, 53] on span "Setup" at bounding box center [33, 53] width 18 height 7
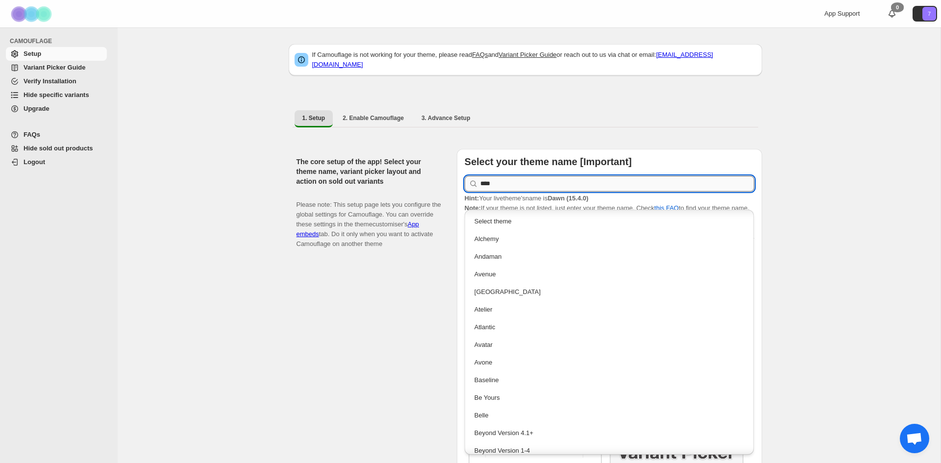
click at [493, 178] on input "****" at bounding box center [618, 184] width 274 height 16
click at [351, 354] on div "The core setup of the app! Select your theme name, variant picker layout and ac…" at bounding box center [373, 352] width 153 height 407
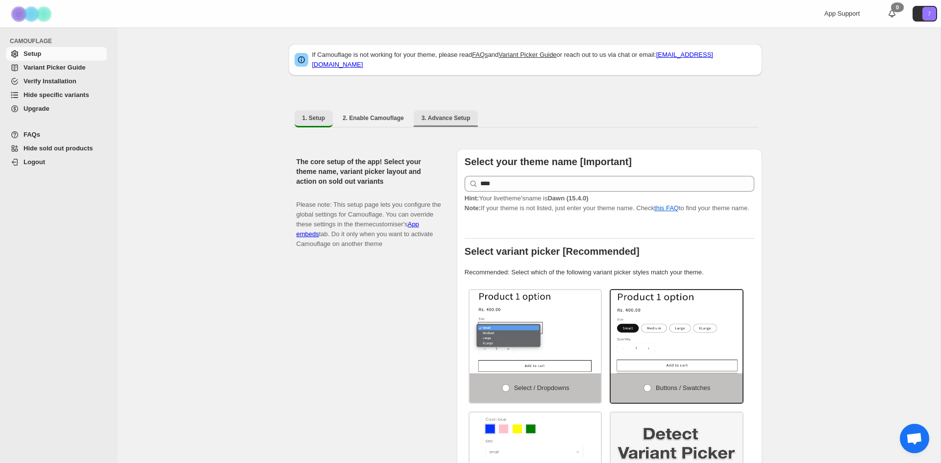
click at [431, 114] on span "3. Advance Setup" at bounding box center [446, 118] width 49 height 8
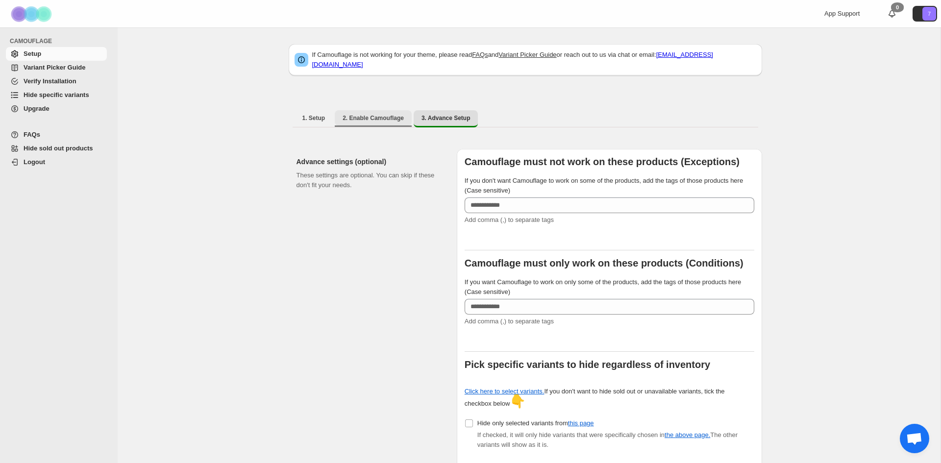
click at [367, 118] on button "2. Enable Camouflage" at bounding box center [373, 118] width 77 height 16
select select "**********"
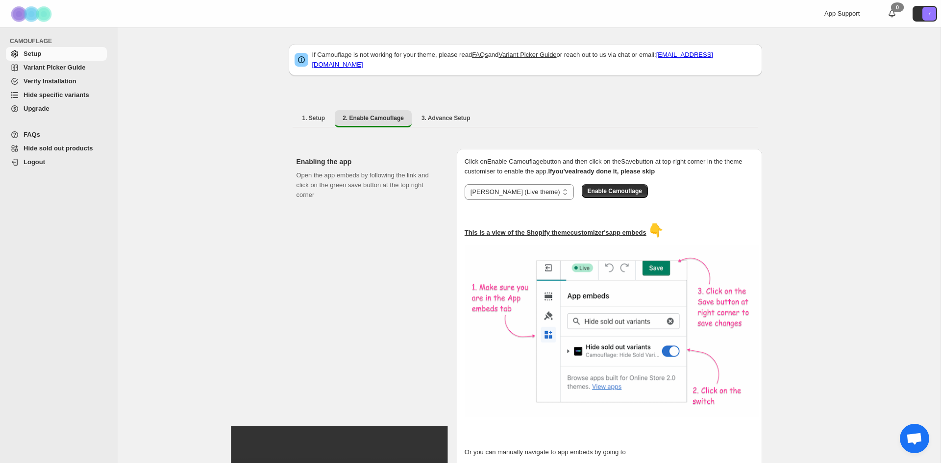
click at [379, 293] on div "Open the app embeds by following the link and click on the green save button at…" at bounding box center [369, 346] width 145 height 350
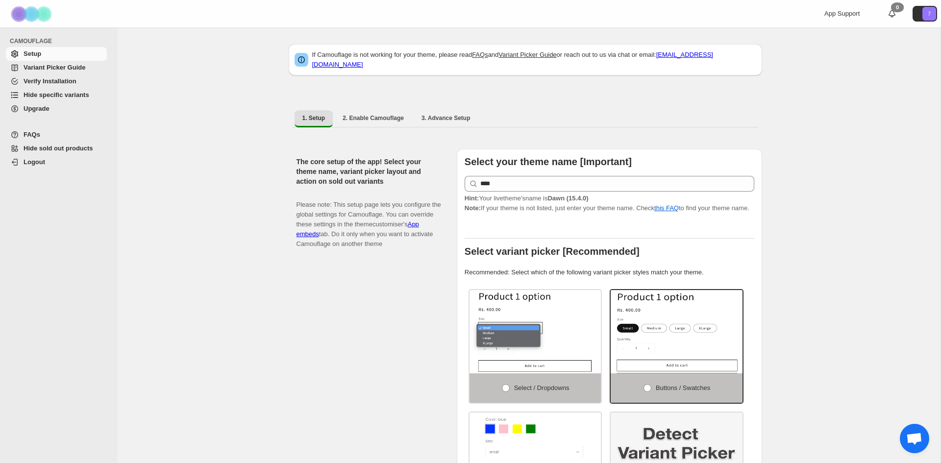
click at [55, 97] on span "Hide specific variants" at bounding box center [57, 94] width 66 height 7
